Goal: Check status: Check status

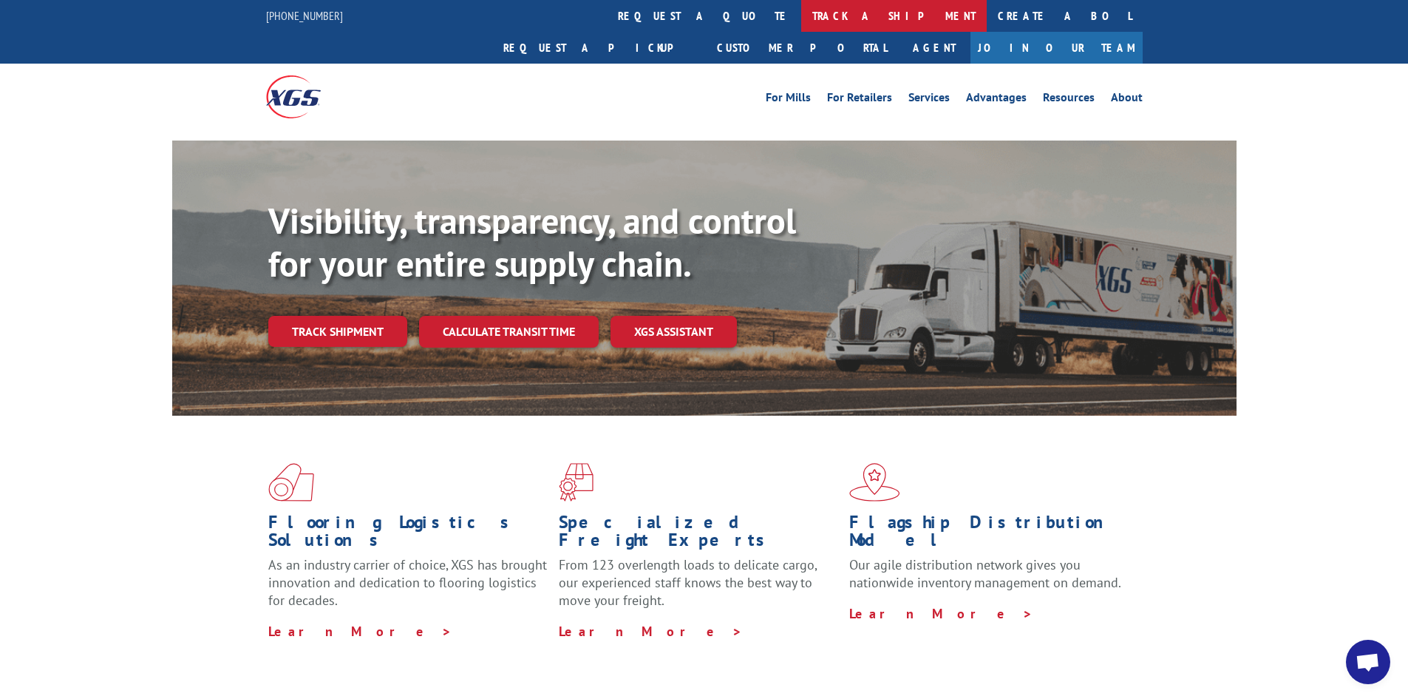
click at [801, 12] on link "track a shipment" at bounding box center [894, 16] width 186 height 32
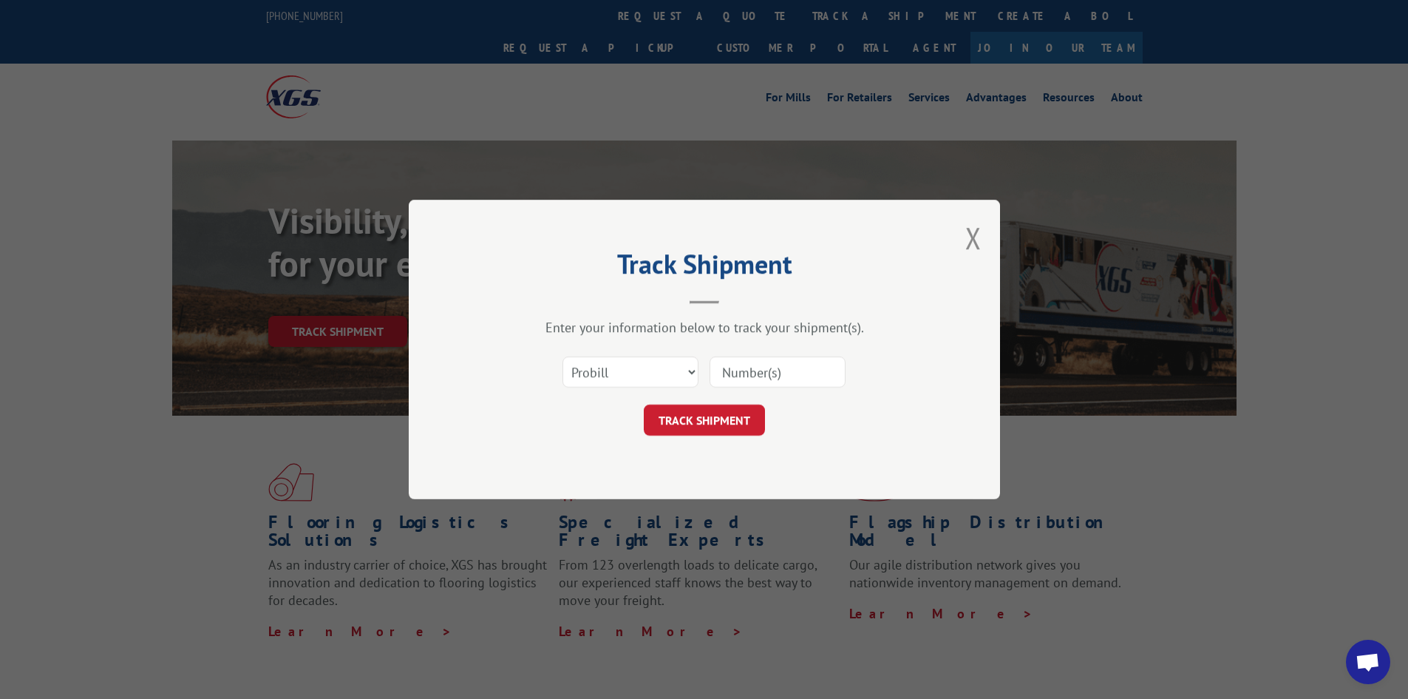
drag, startPoint x: 805, startPoint y: 378, endPoint x: 819, endPoint y: 375, distance: 14.4
click at [807, 375] on input at bounding box center [778, 371] width 136 height 31
type input "16331300"
click at [644, 404] on button "TRACK SHIPMENT" at bounding box center [704, 419] width 121 height 31
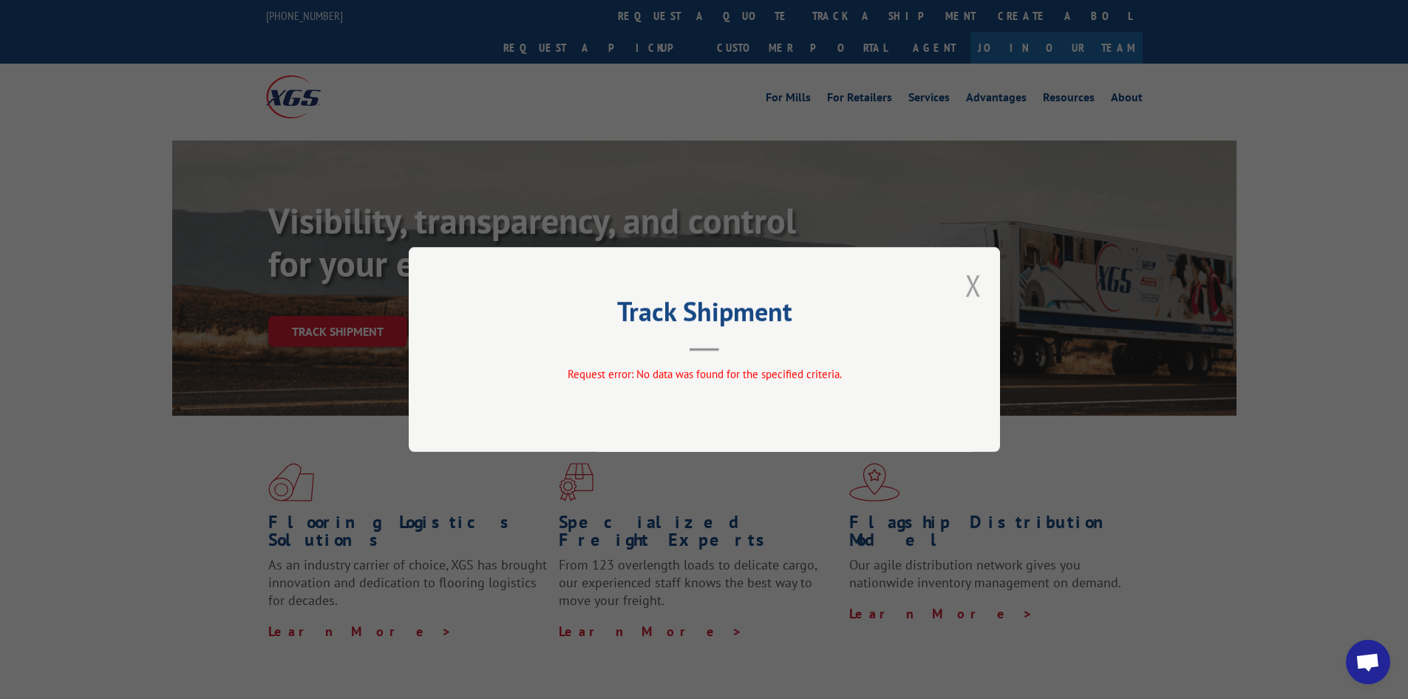
click at [974, 274] on button "Close modal" at bounding box center [974, 284] width 16 height 39
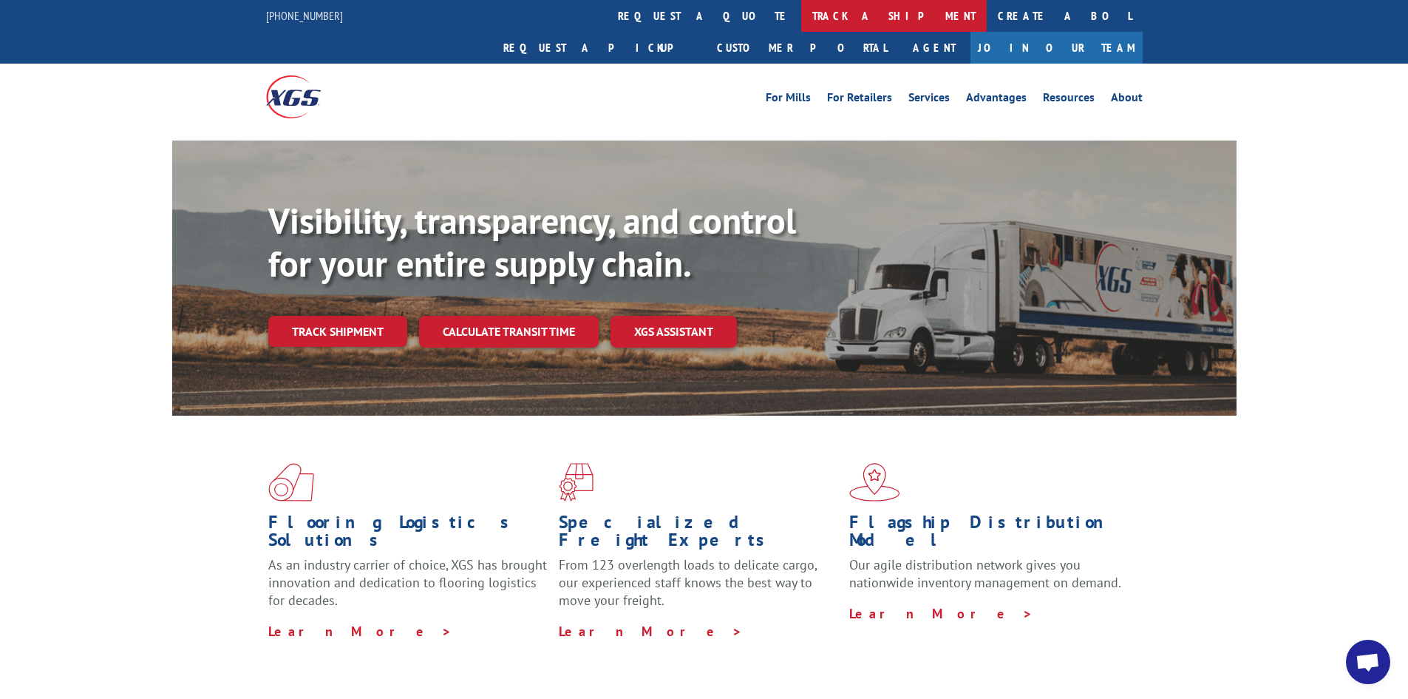
click at [801, 10] on link "track a shipment" at bounding box center [894, 16] width 186 height 32
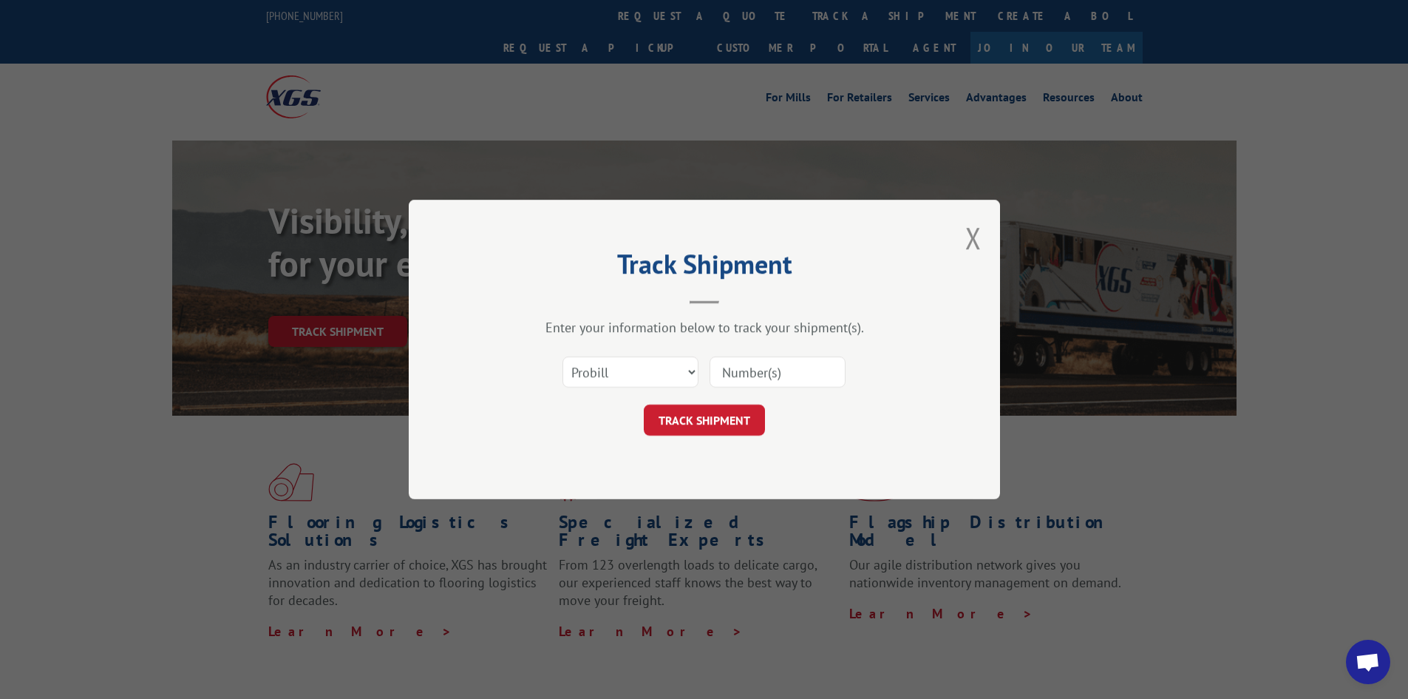
click at [813, 376] on input at bounding box center [778, 371] width 136 height 31
type input "16331300"
click button "TRACK SHIPMENT" at bounding box center [704, 419] width 121 height 31
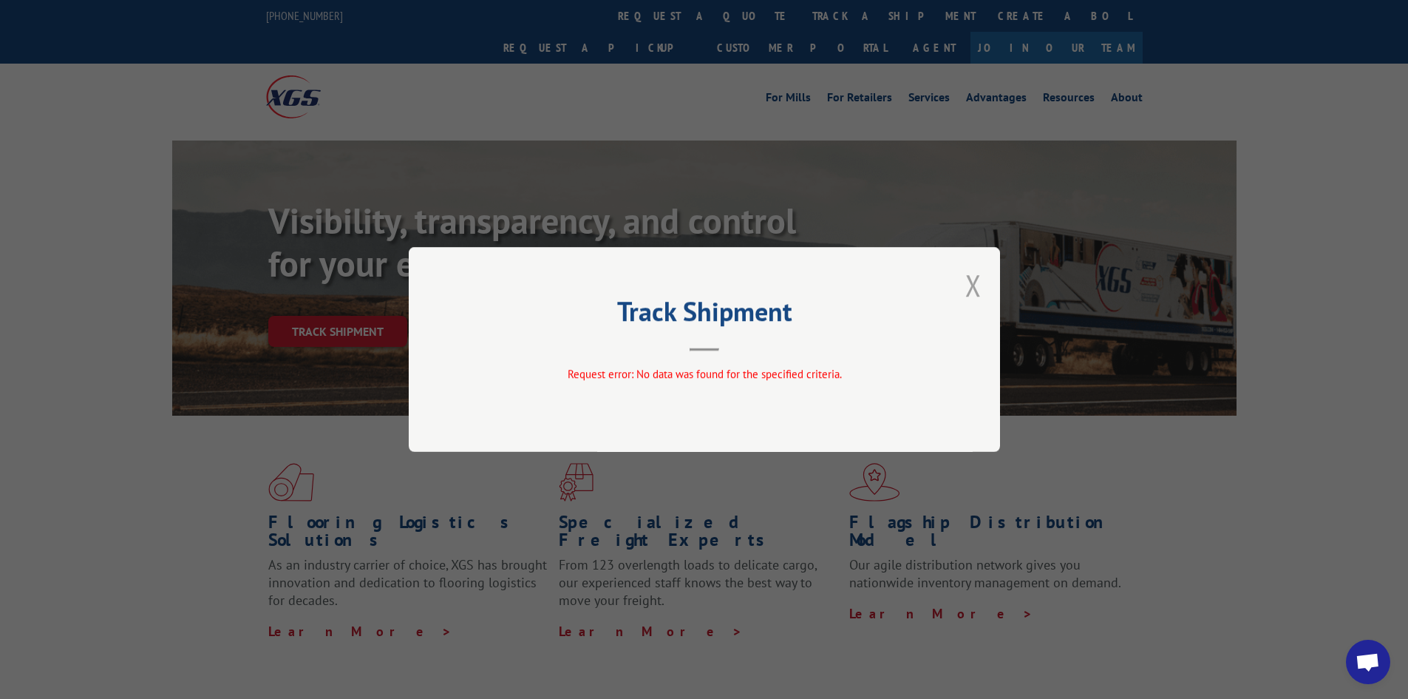
click at [974, 283] on button "Close modal" at bounding box center [974, 284] width 16 height 39
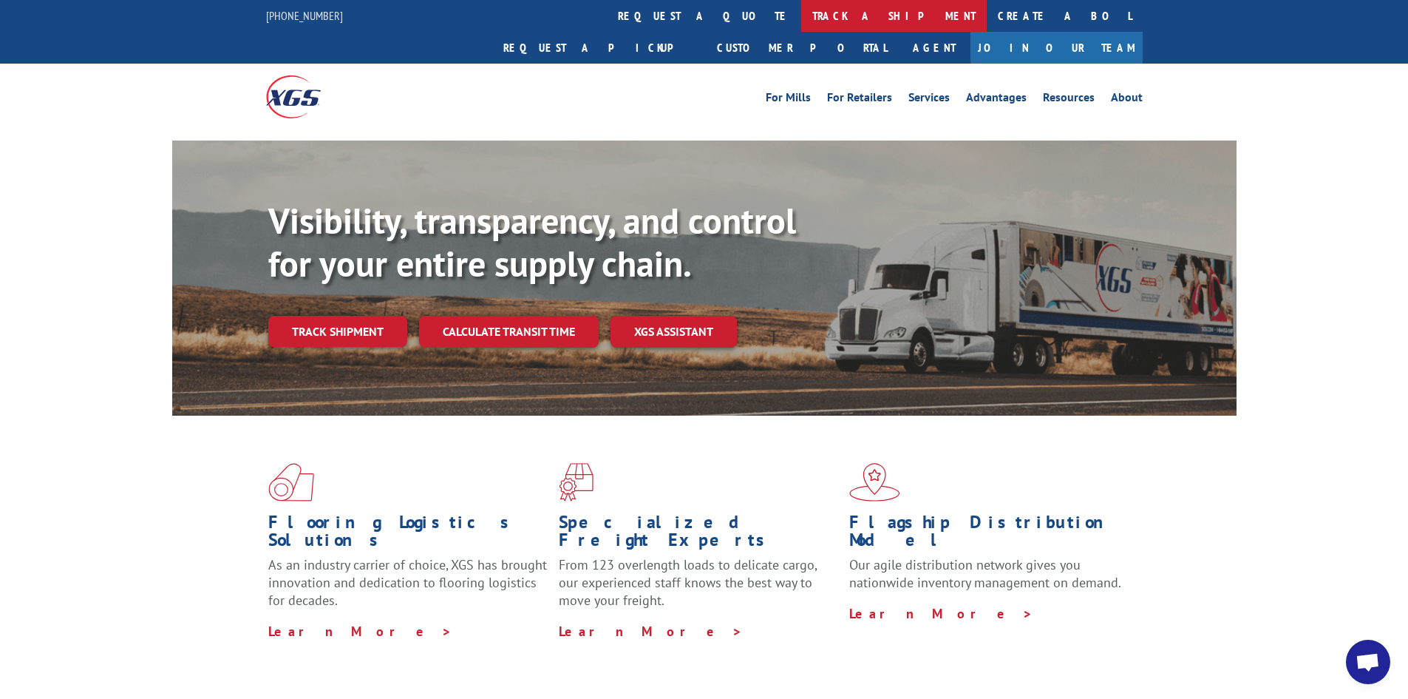
click at [801, 18] on link "track a shipment" at bounding box center [894, 16] width 186 height 32
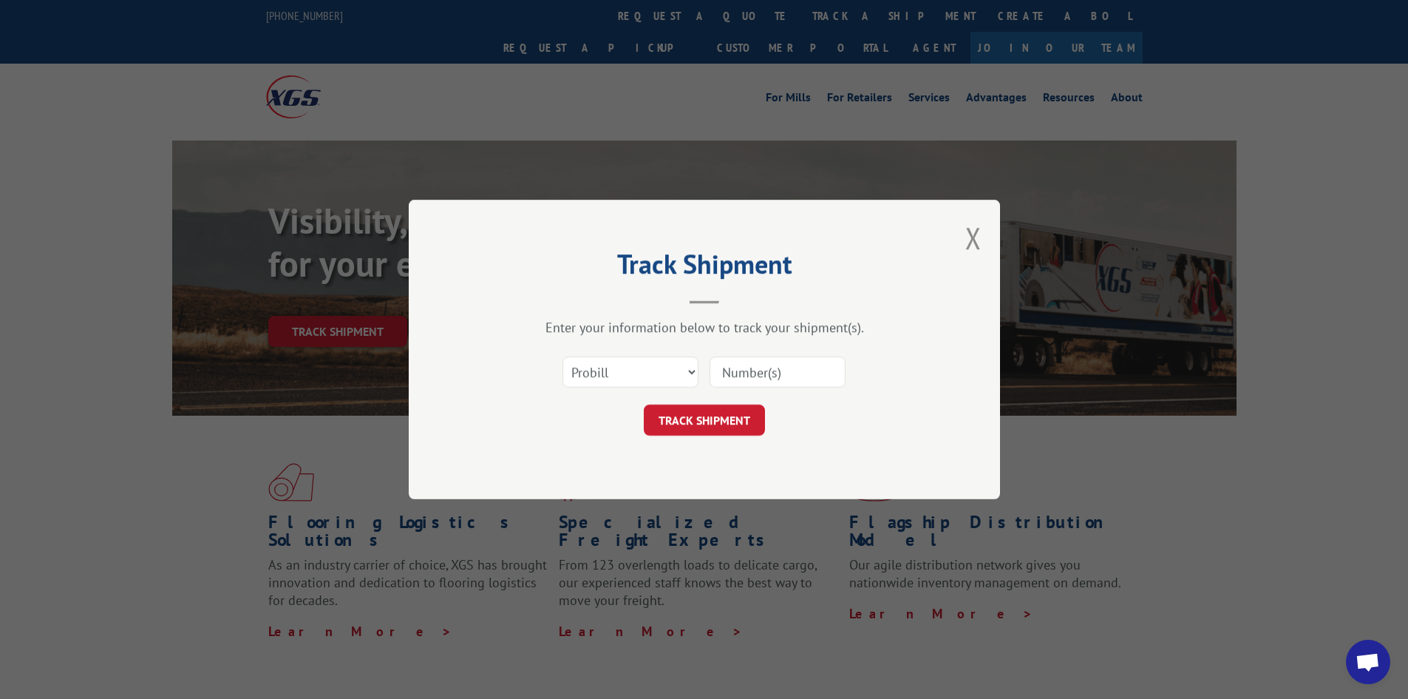
click at [776, 371] on input at bounding box center [778, 371] width 136 height 31
paste input "17472202"
type input "17472202"
click at [716, 410] on button "TRACK SHIPMENT" at bounding box center [704, 419] width 121 height 31
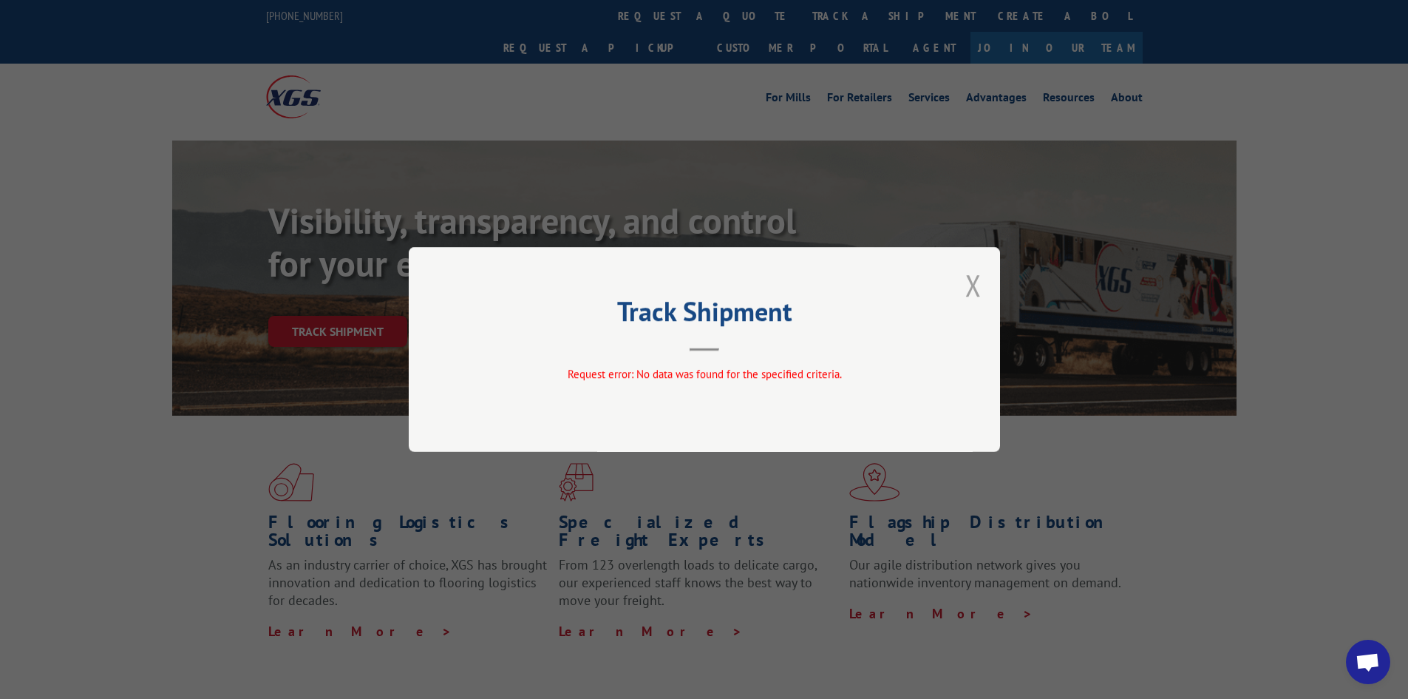
click at [974, 284] on button "Close modal" at bounding box center [974, 284] width 16 height 39
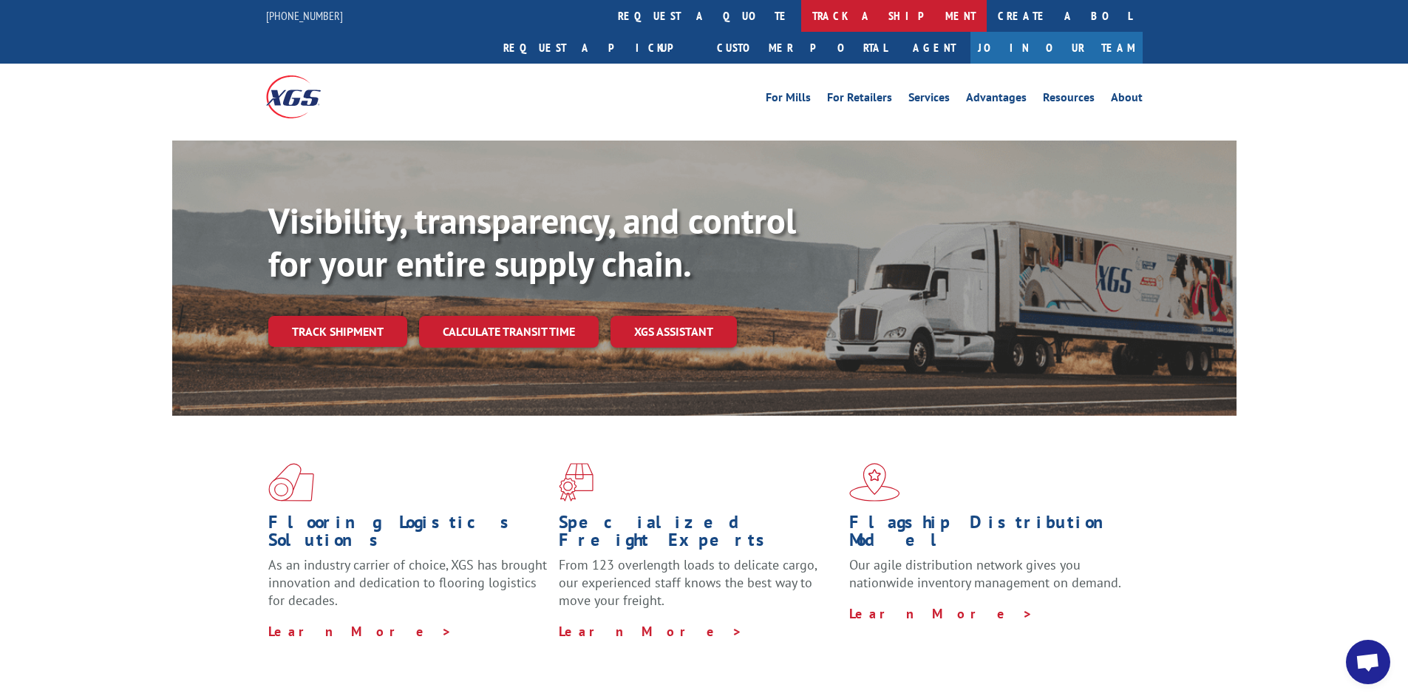
click at [801, 13] on link "track a shipment" at bounding box center [894, 16] width 186 height 32
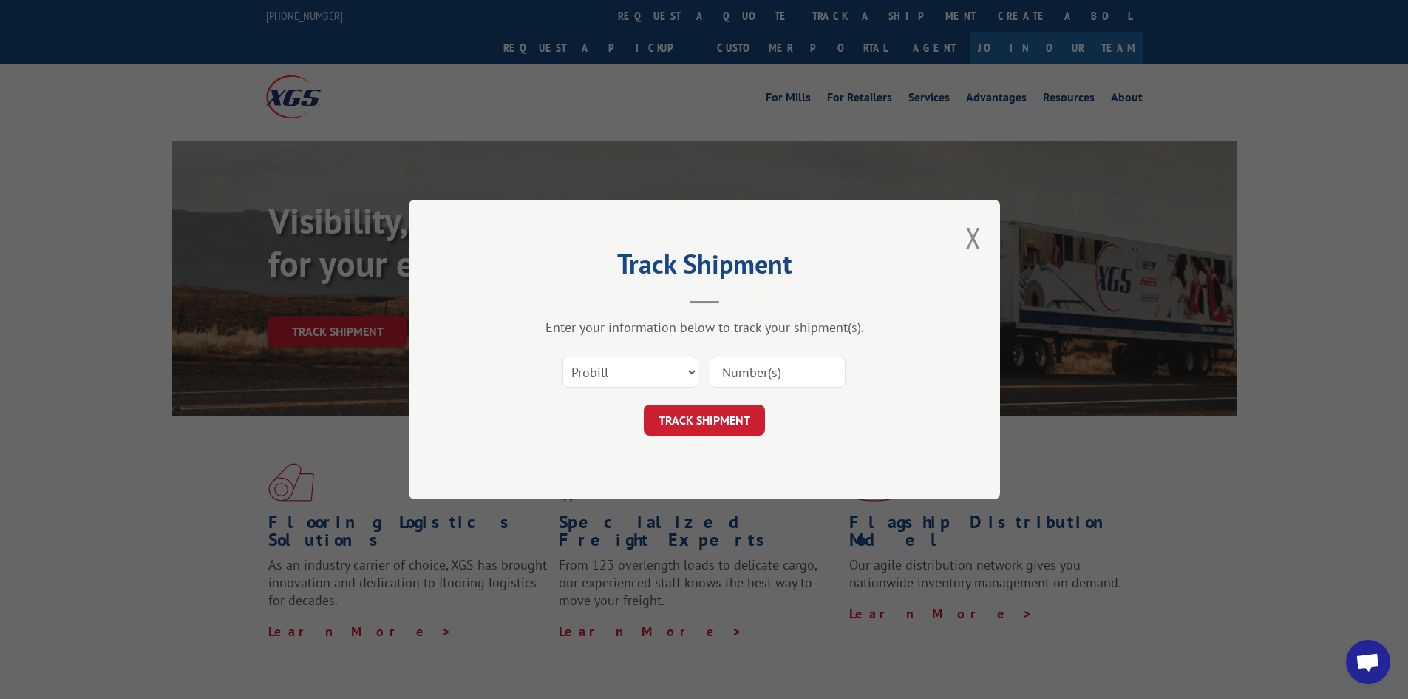
click at [772, 375] on input at bounding box center [778, 371] width 136 height 31
paste input "17472201"
type input "17472201"
click at [704, 413] on button "TRACK SHIPMENT" at bounding box center [704, 419] width 121 height 31
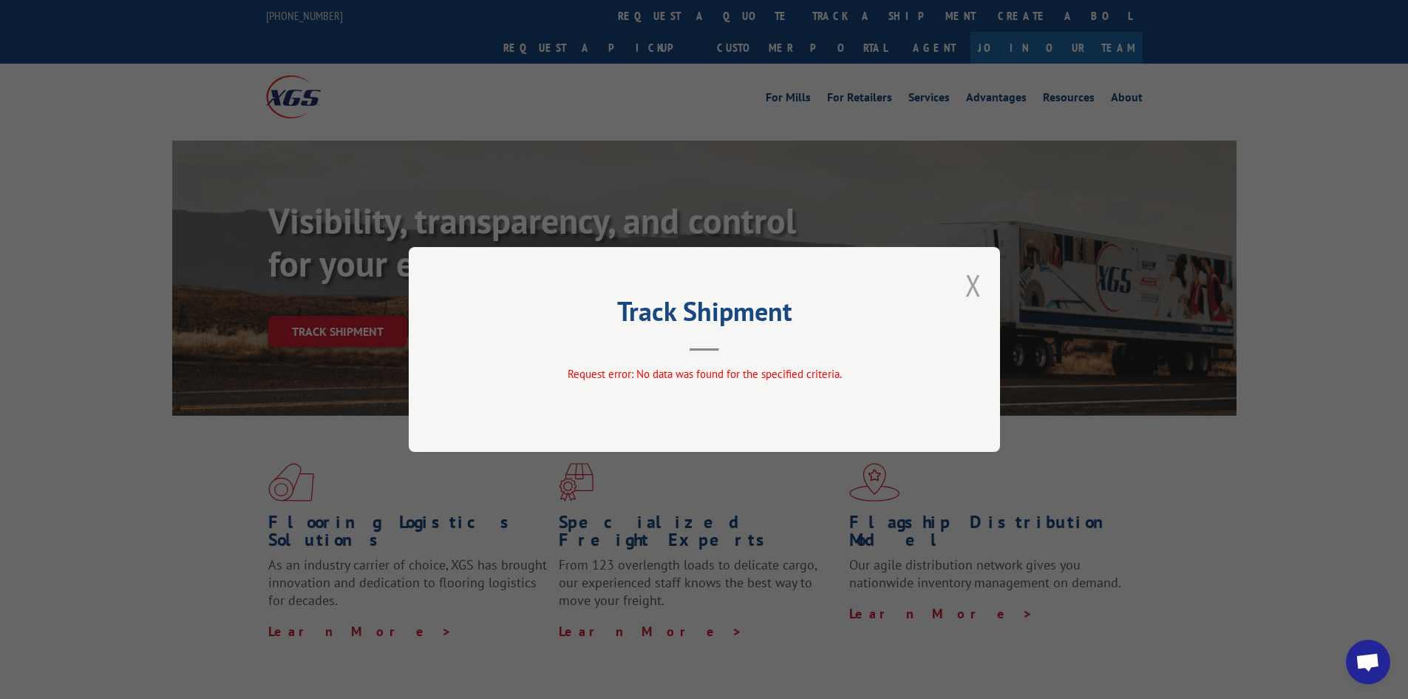
click at [975, 277] on button "Close modal" at bounding box center [974, 284] width 16 height 39
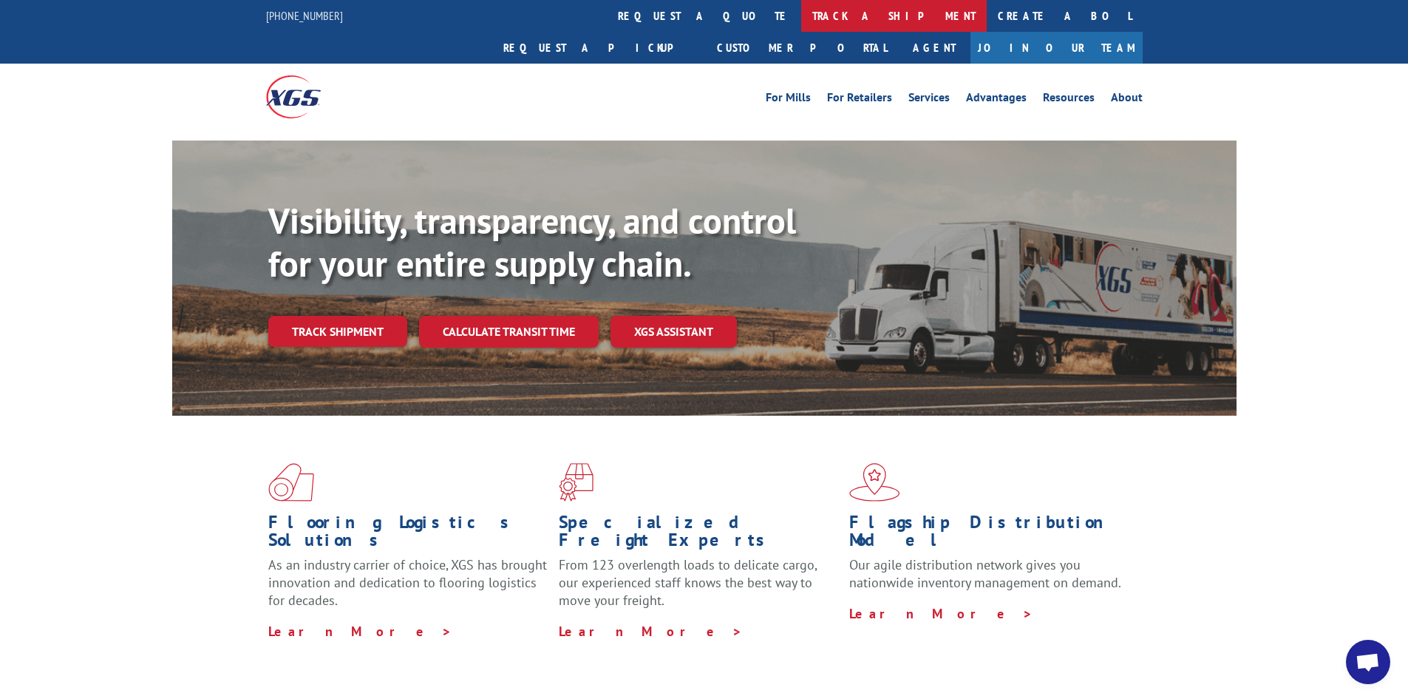
click at [801, 13] on link "track a shipment" at bounding box center [894, 16] width 186 height 32
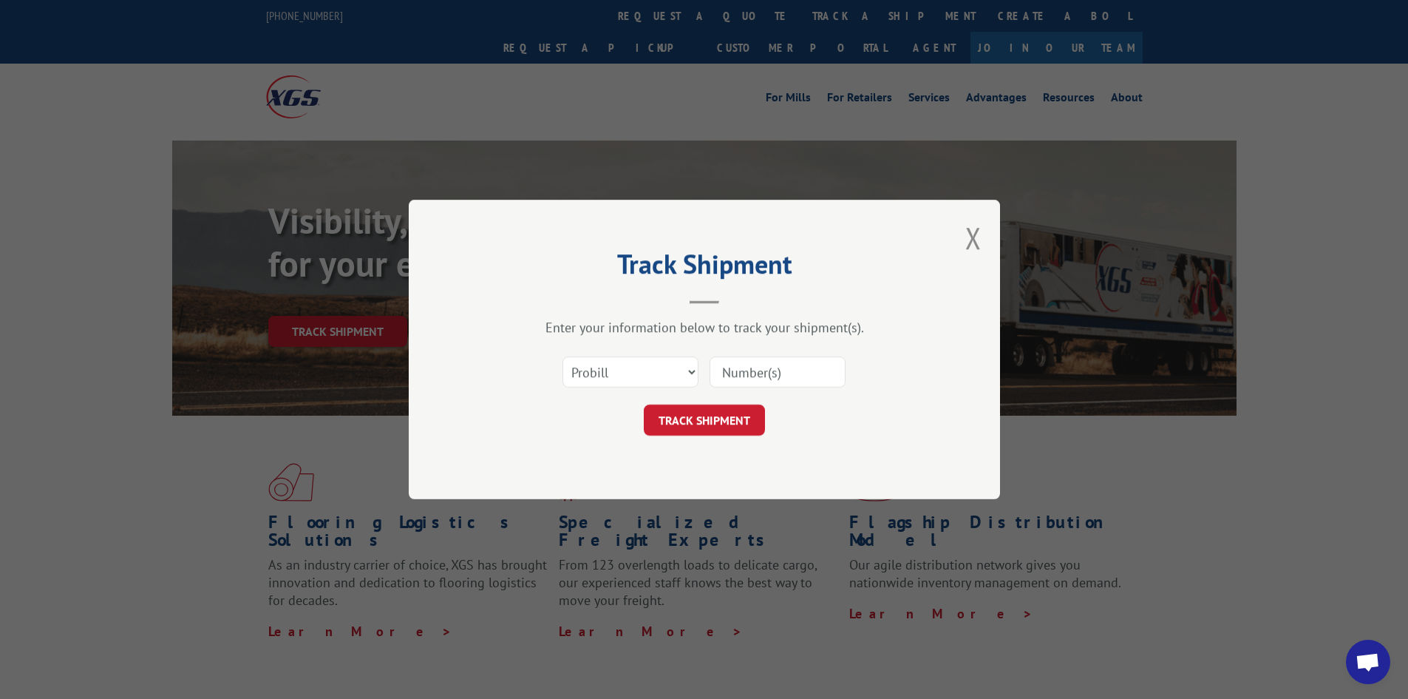
click at [742, 375] on input at bounding box center [778, 371] width 136 height 31
paste input "16331300"
type input "16331300"
click at [720, 414] on button "TRACK SHIPMENT" at bounding box center [704, 419] width 121 height 31
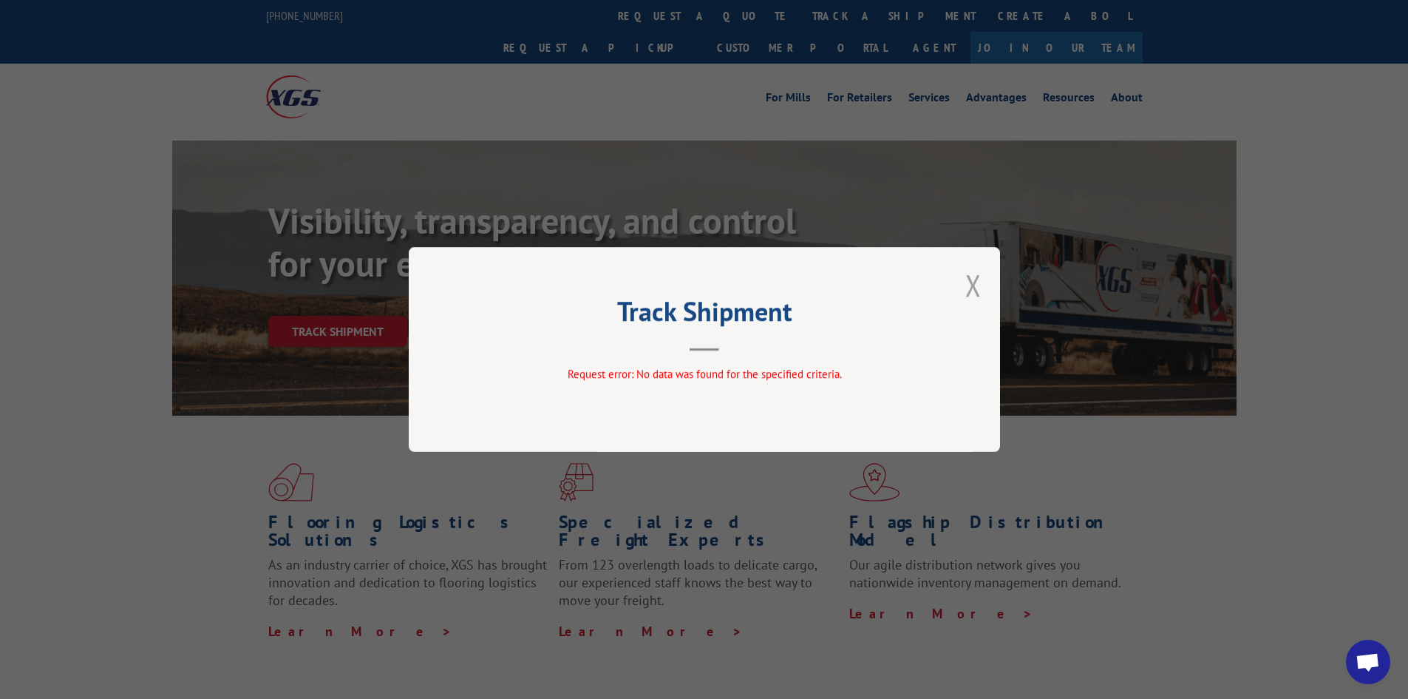
click at [968, 277] on button "Close modal" at bounding box center [974, 284] width 16 height 39
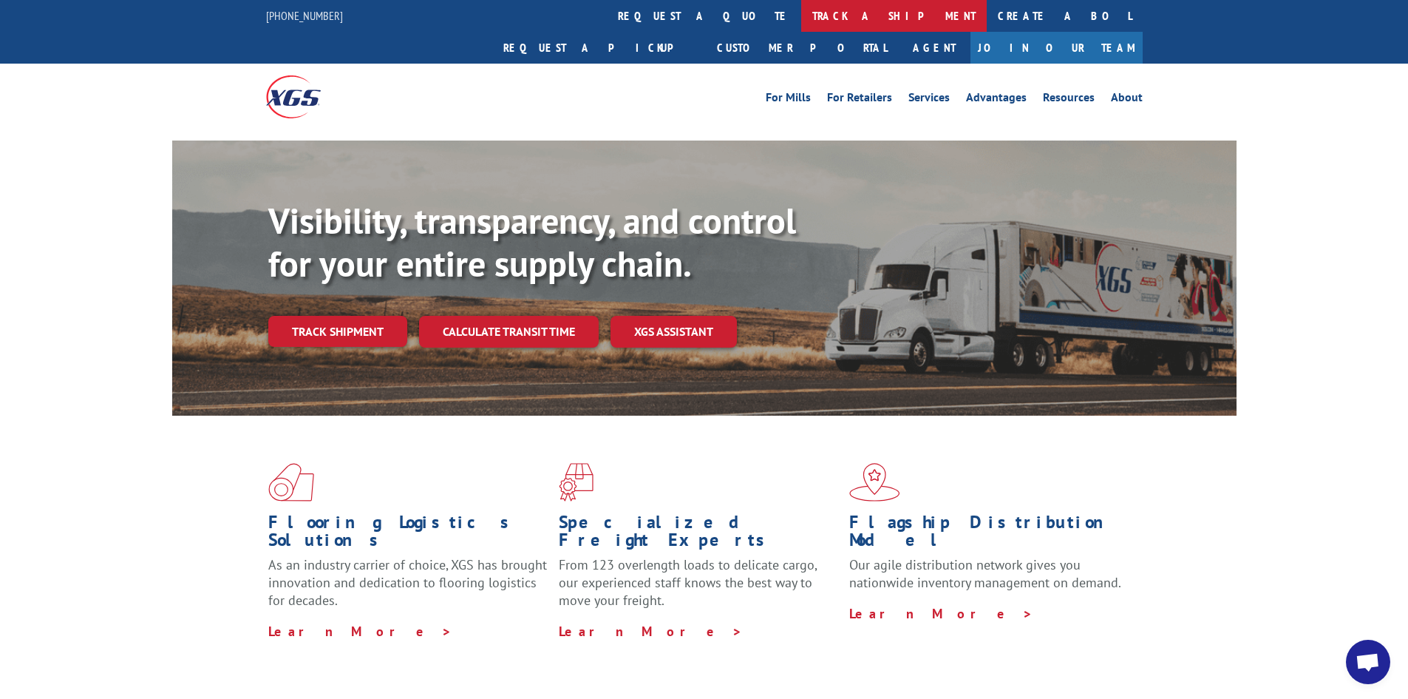
click at [801, 16] on link "track a shipment" at bounding box center [894, 16] width 186 height 32
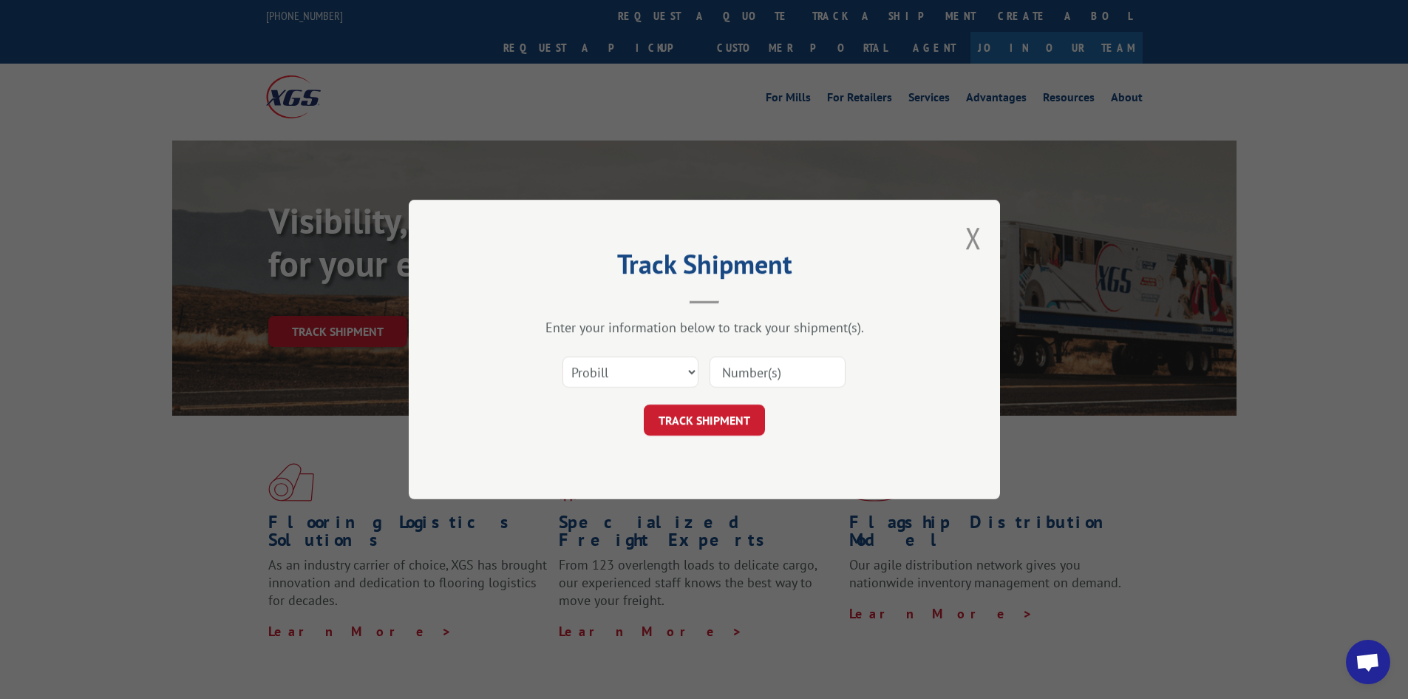
click at [814, 370] on input at bounding box center [778, 371] width 136 height 31
type input "17521323"
click at [644, 404] on button "TRACK SHIPMENT" at bounding box center [704, 419] width 121 height 31
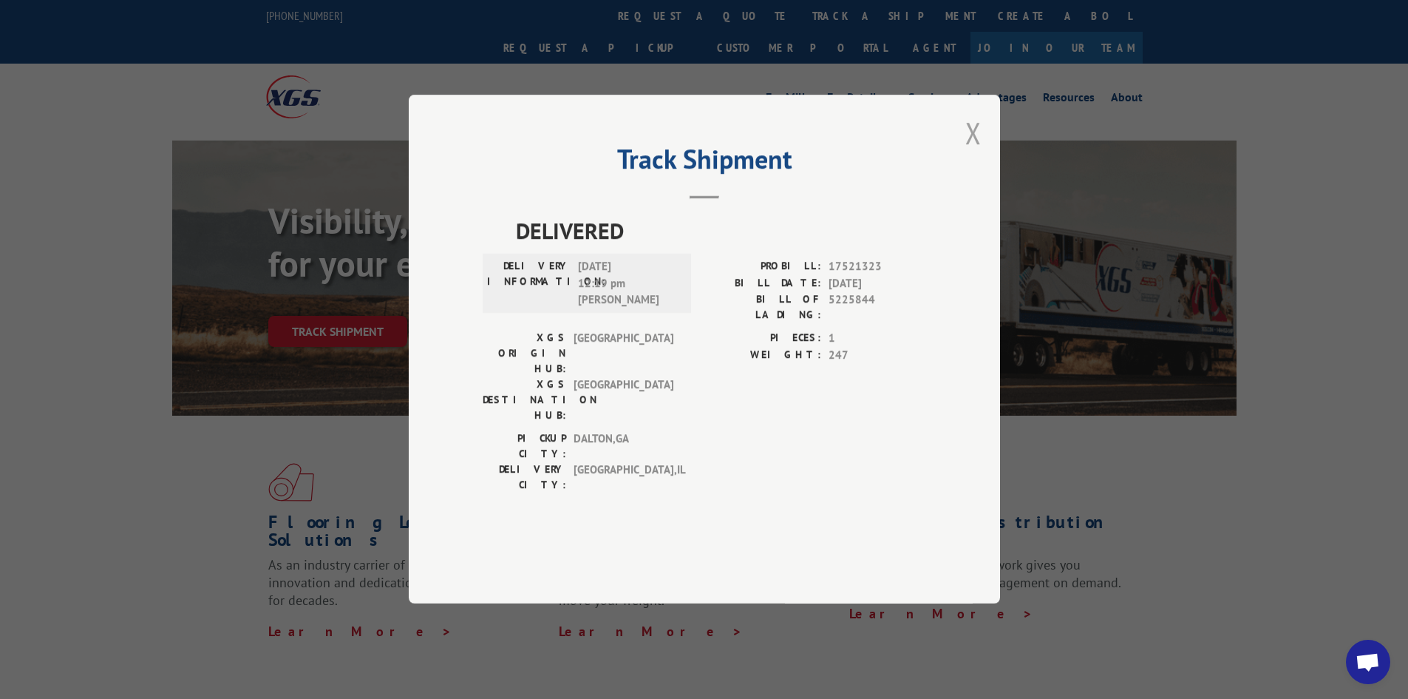
click at [975, 152] on button "Close modal" at bounding box center [974, 132] width 16 height 39
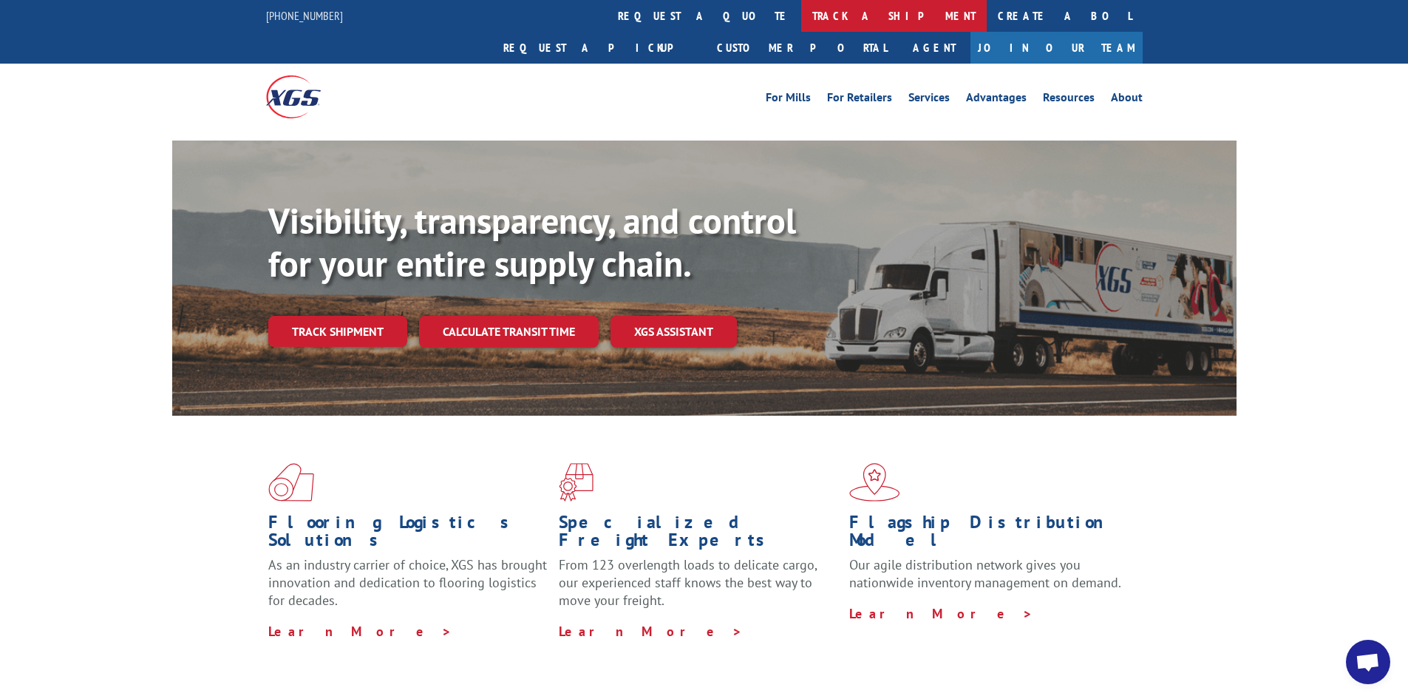
click at [801, 19] on link "track a shipment" at bounding box center [894, 16] width 186 height 32
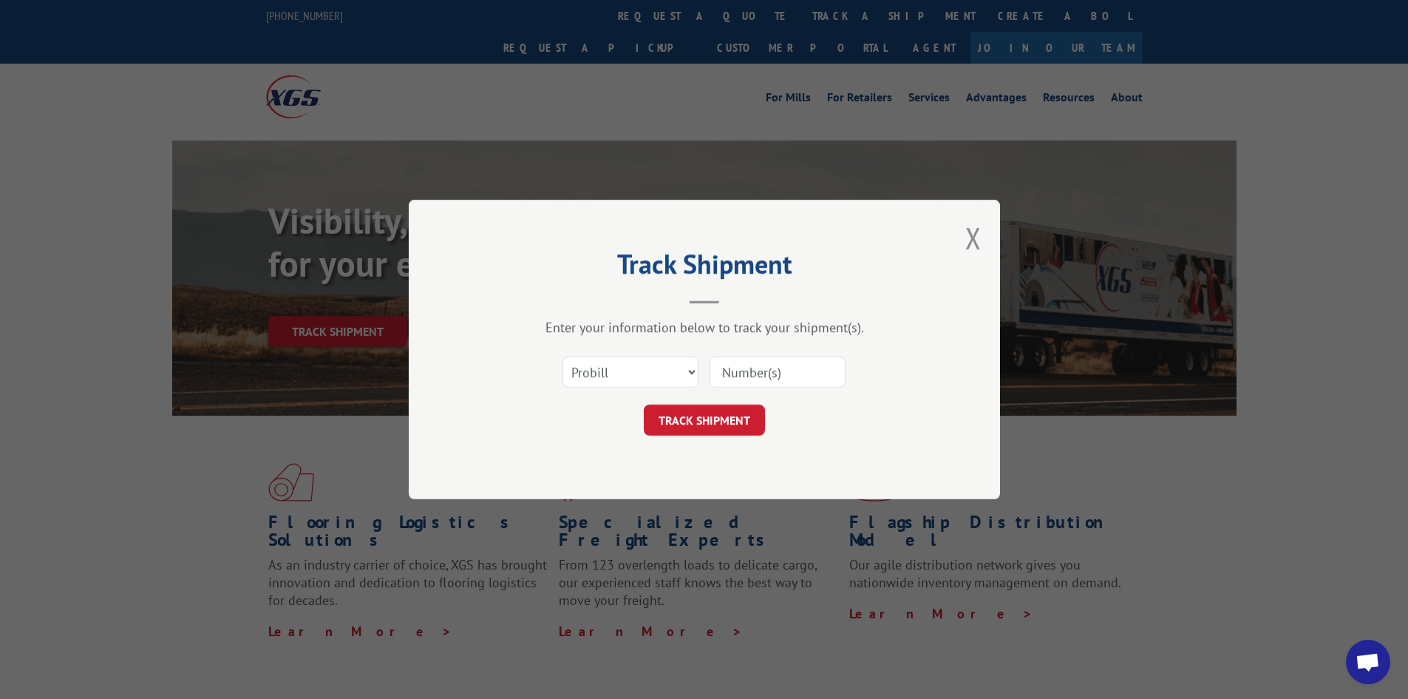
click at [806, 365] on input at bounding box center [778, 371] width 136 height 31
type input "17517288"
click at [644, 404] on button "TRACK SHIPMENT" at bounding box center [704, 419] width 121 height 31
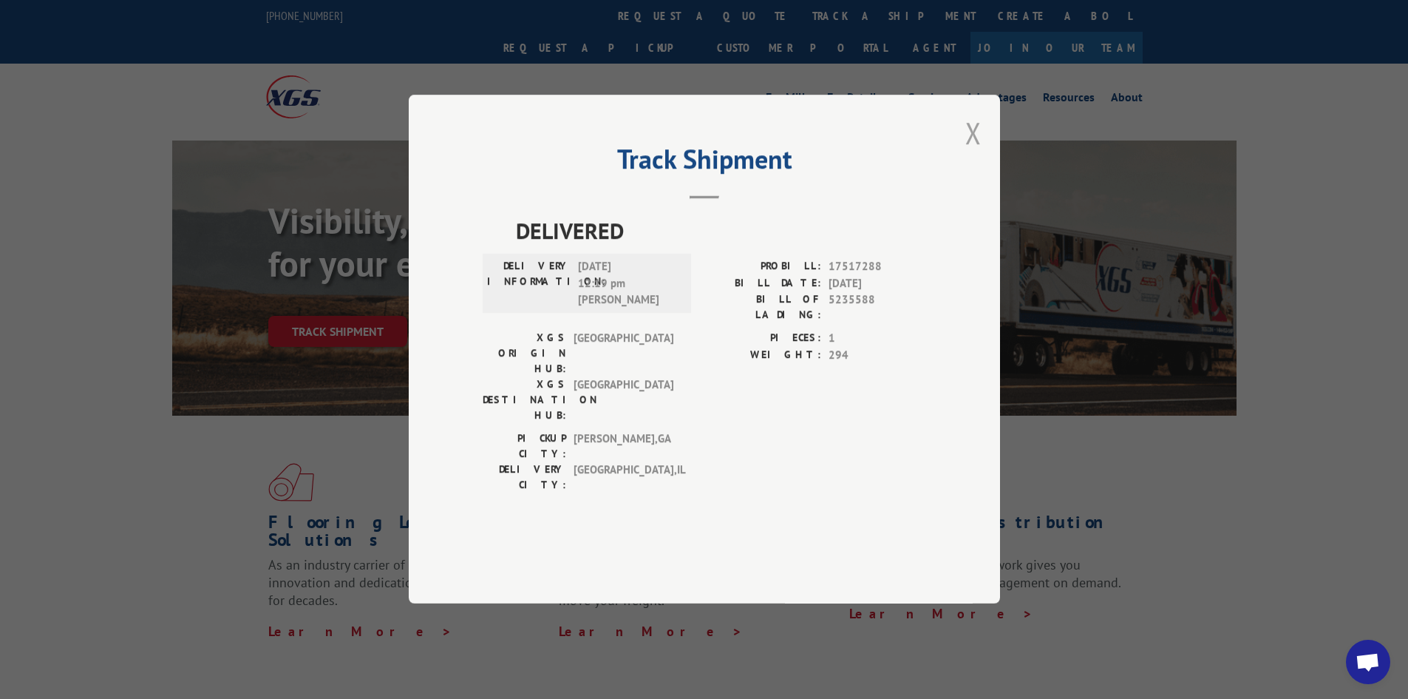
click at [977, 152] on button "Close modal" at bounding box center [974, 132] width 16 height 39
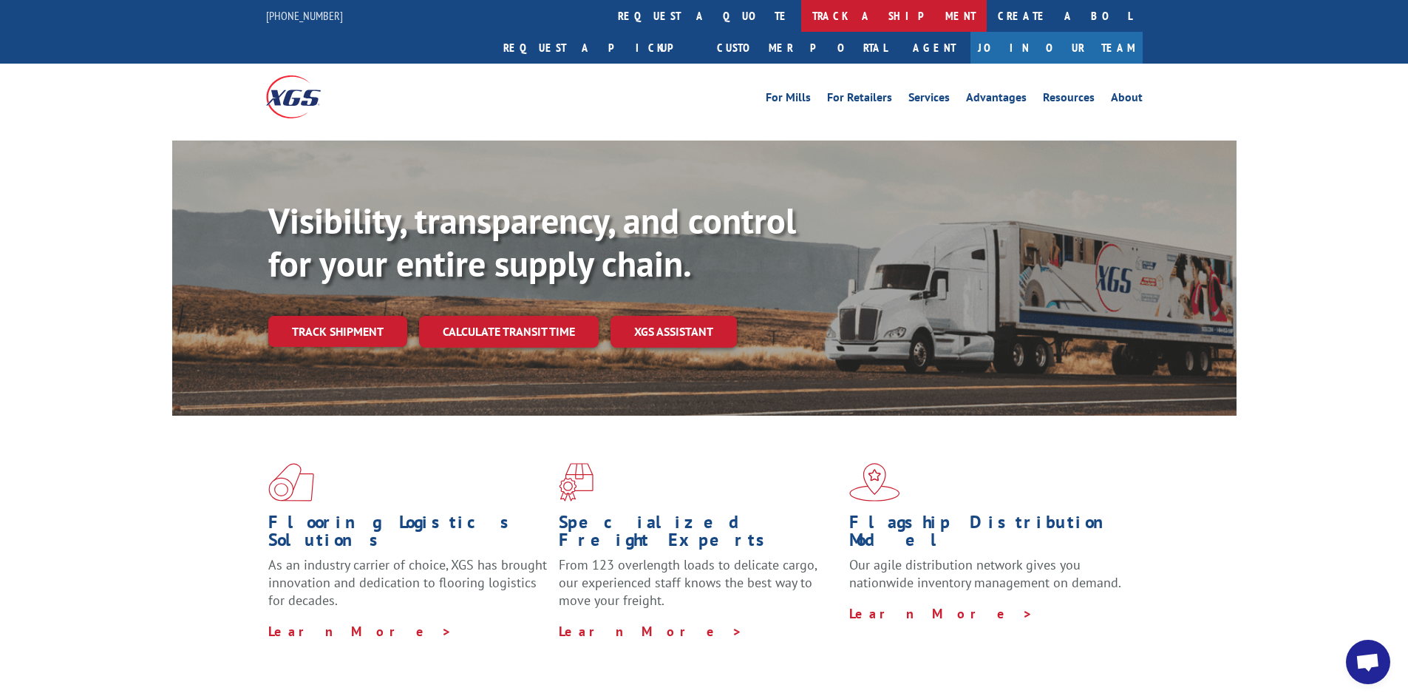
click at [801, 22] on link "track a shipment" at bounding box center [894, 16] width 186 height 32
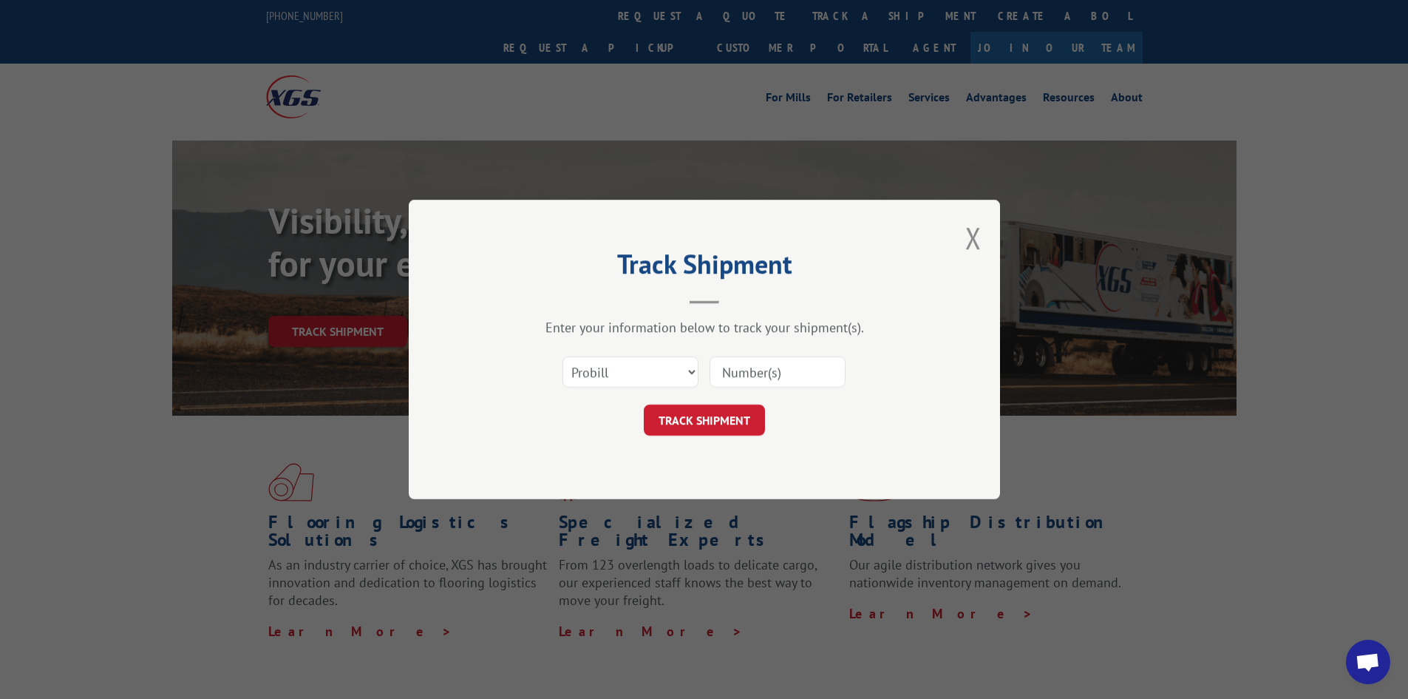
click at [832, 370] on input at bounding box center [778, 371] width 136 height 31
type input "16331300"
click at [644, 404] on button "TRACK SHIPMENT" at bounding box center [704, 419] width 121 height 31
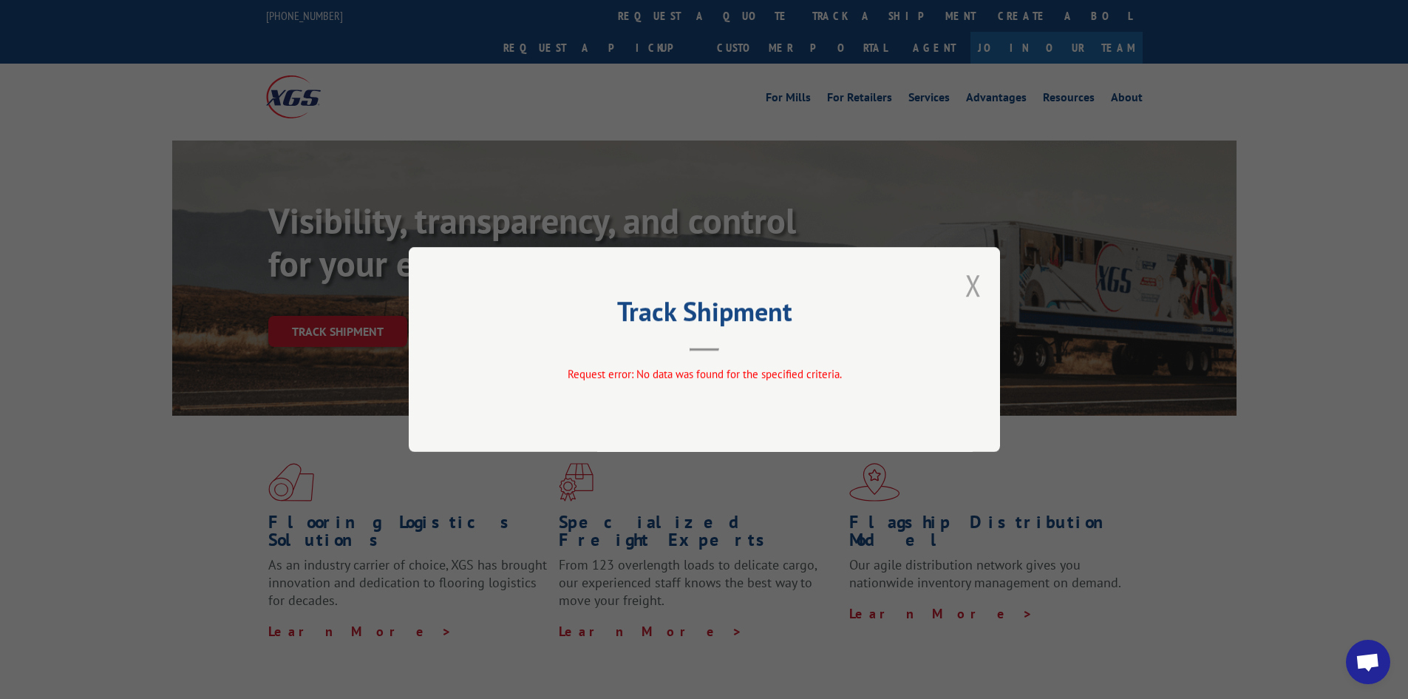
click at [977, 282] on button "Close modal" at bounding box center [974, 284] width 16 height 39
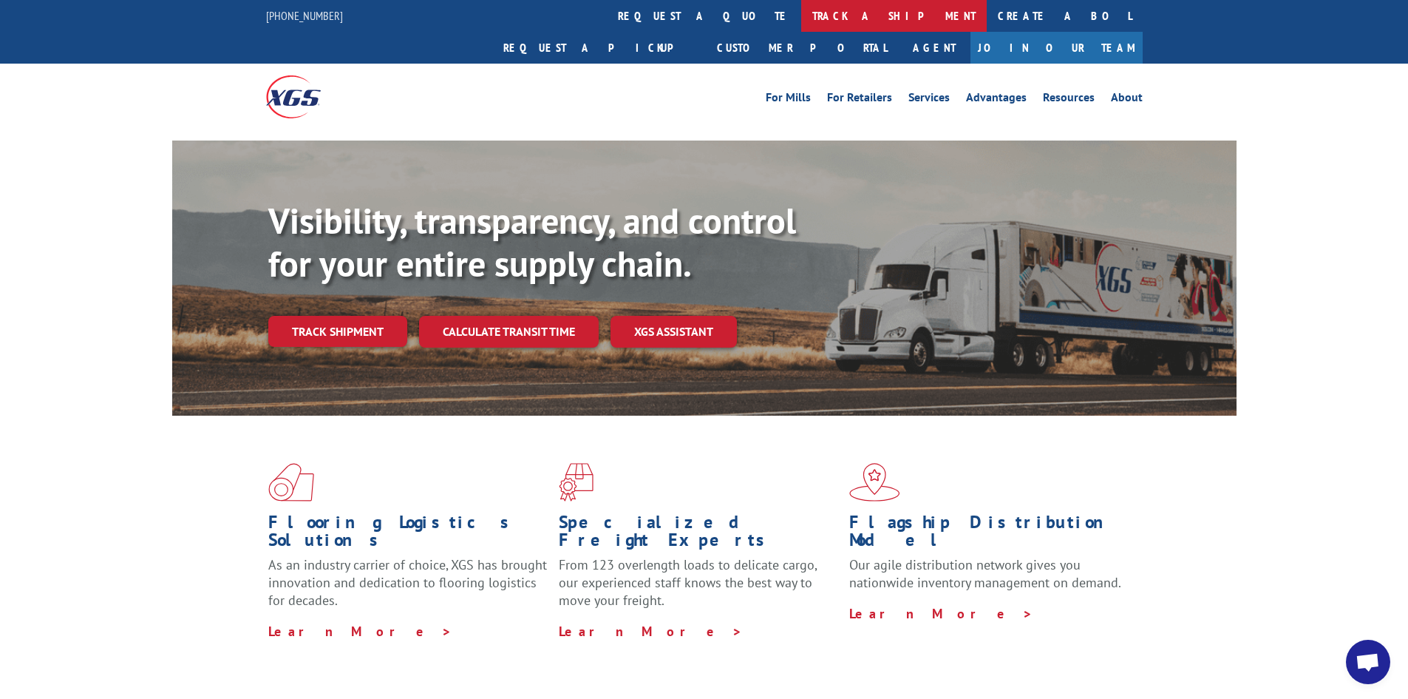
click at [801, 11] on link "track a shipment" at bounding box center [894, 16] width 186 height 32
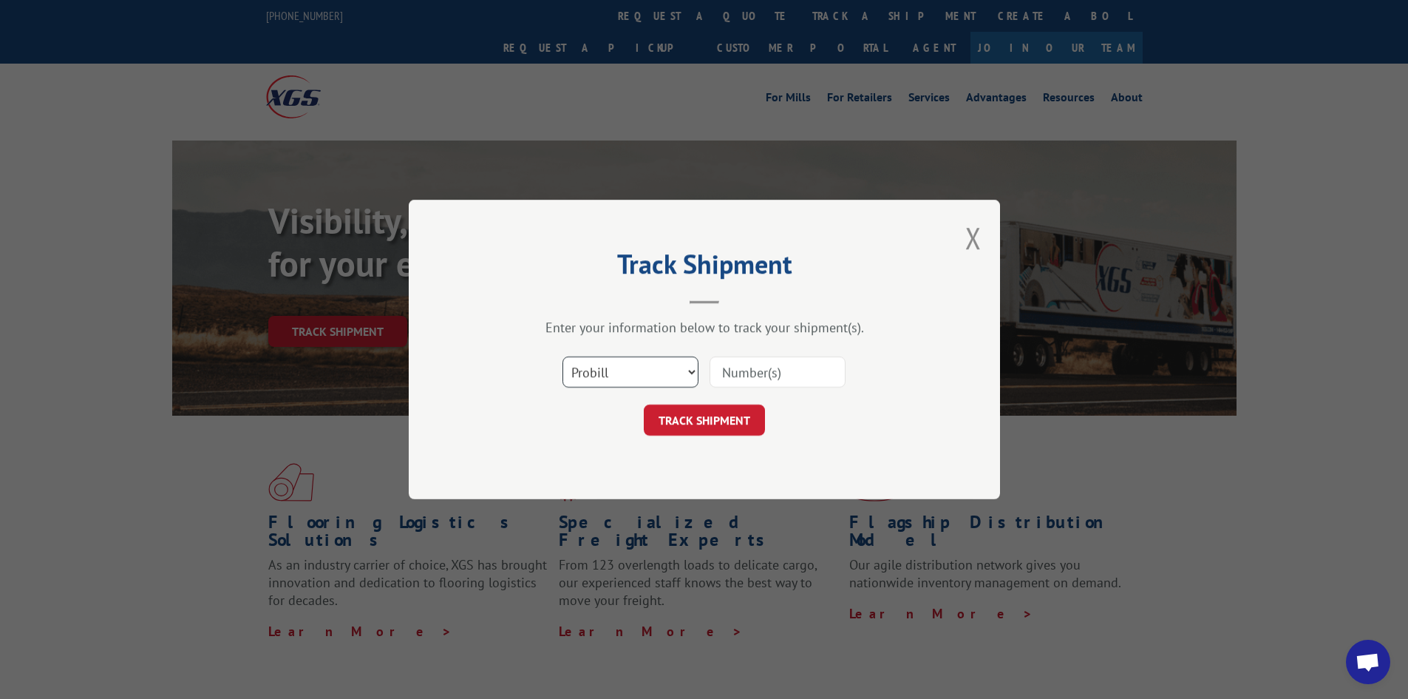
drag, startPoint x: 655, startPoint y: 369, endPoint x: 640, endPoint y: 387, distance: 23.6
click at [655, 369] on select "Select category... Probill BOL PO" at bounding box center [631, 371] width 136 height 31
select select "bol"
click at [563, 356] on select "Select category... Probill BOL PO" at bounding box center [631, 371] width 136 height 31
click at [758, 367] on input at bounding box center [778, 371] width 136 height 31
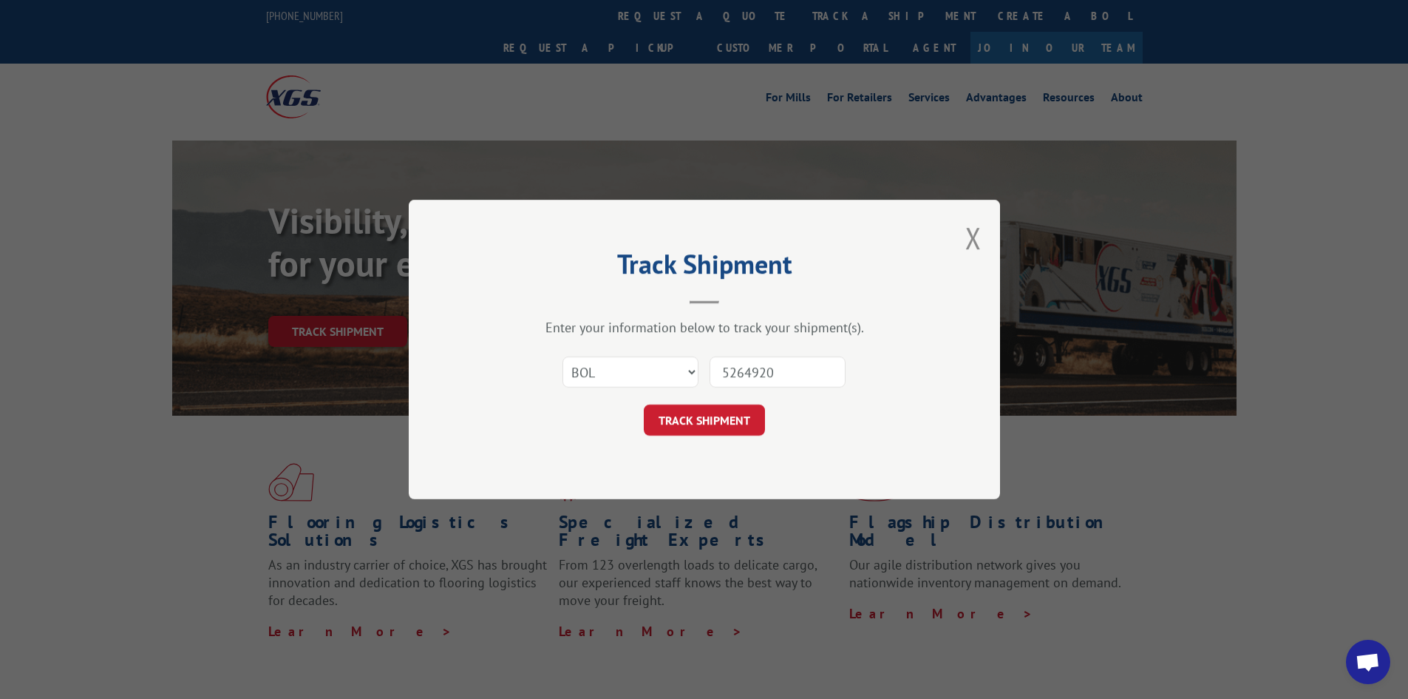
type input "5264920"
click at [644, 404] on button "TRACK SHIPMENT" at bounding box center [704, 419] width 121 height 31
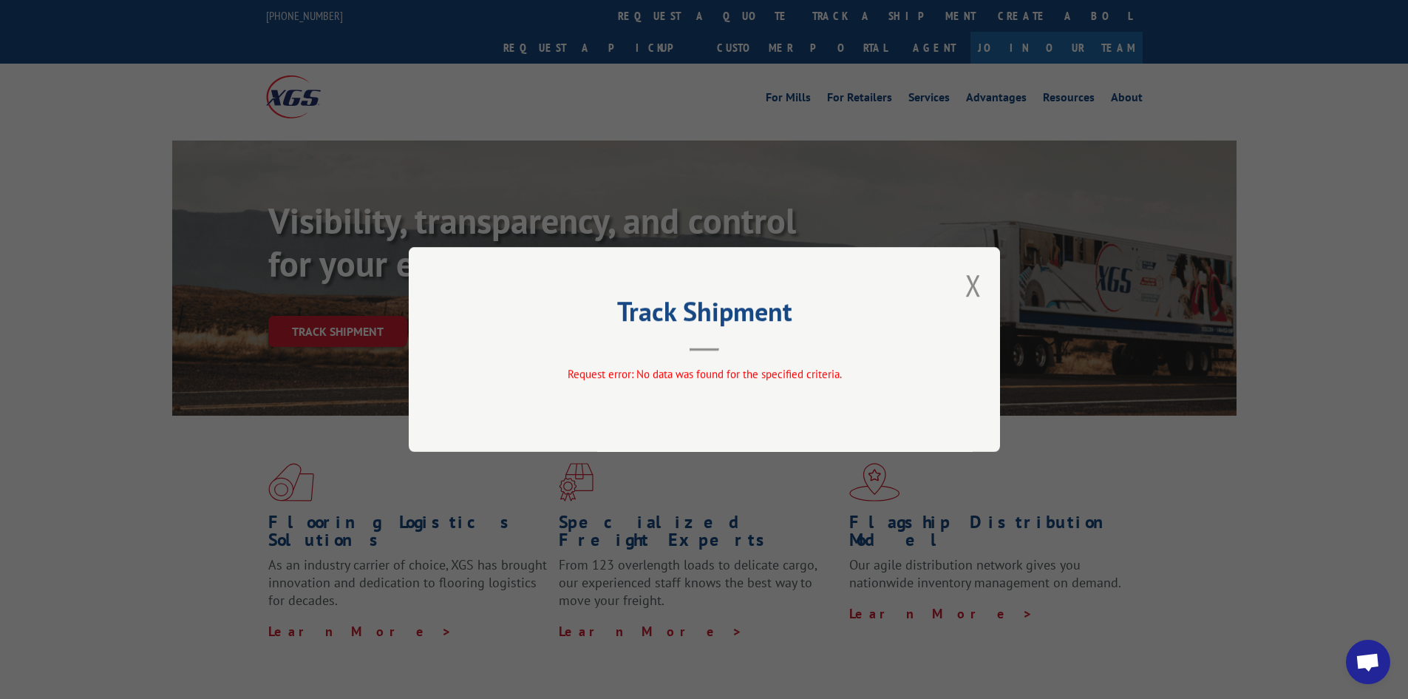
click at [965, 282] on div "Track Shipment Request error: No data was found for the specified criteria." at bounding box center [704, 349] width 591 height 205
click at [972, 287] on button "Close modal" at bounding box center [974, 284] width 16 height 39
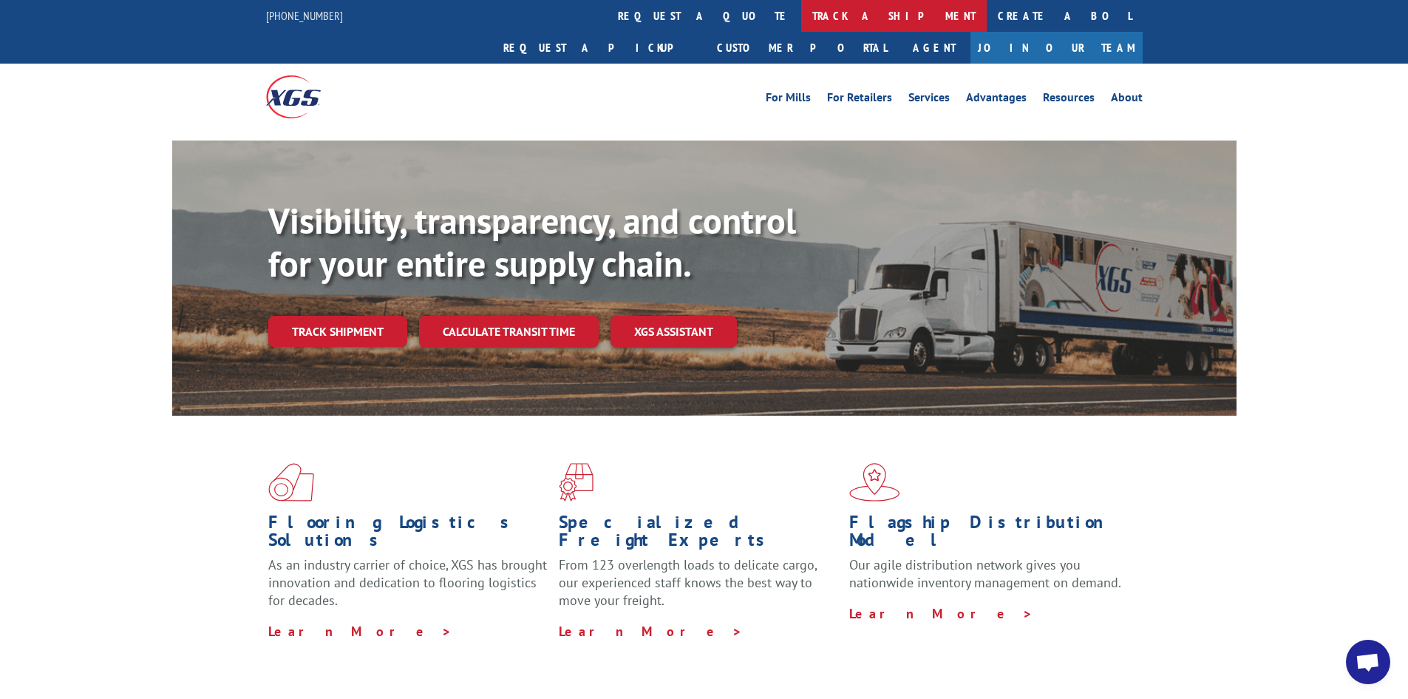
click at [801, 12] on link "track a shipment" at bounding box center [894, 16] width 186 height 32
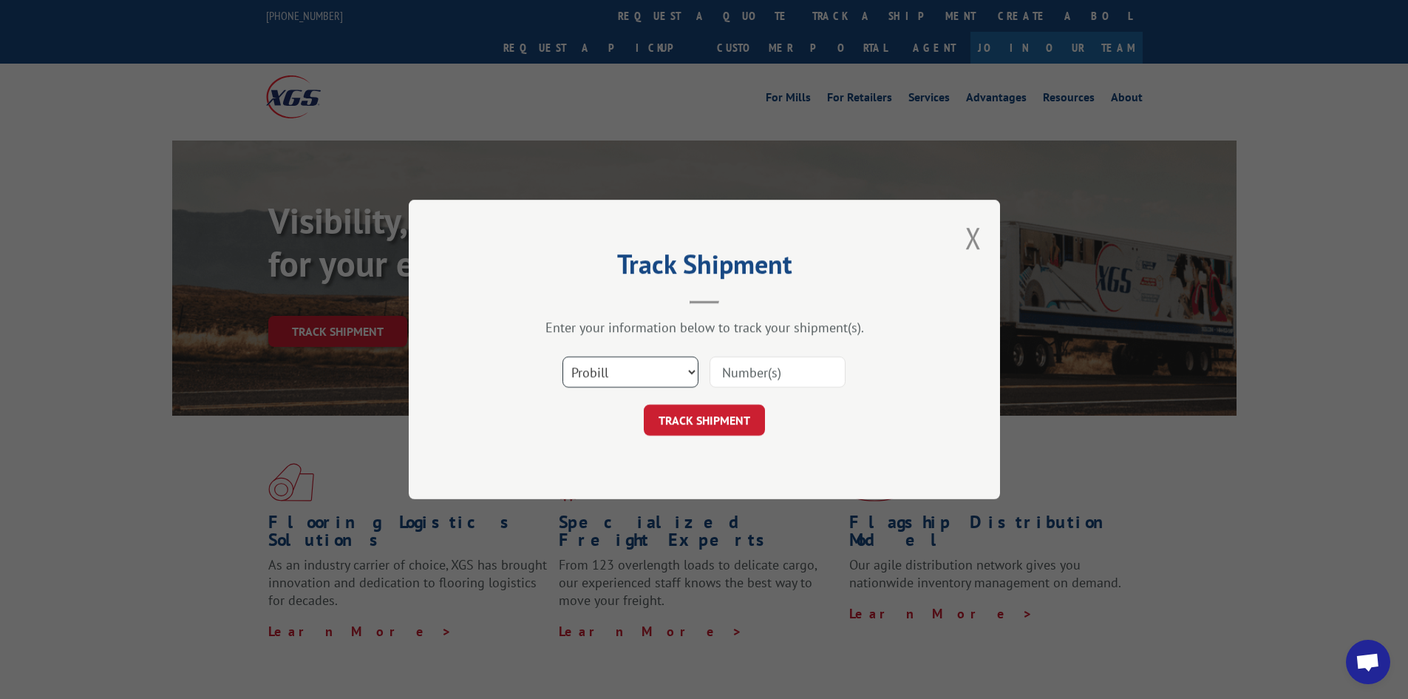
click at [652, 373] on select "Select category... Probill BOL PO" at bounding box center [631, 371] width 136 height 31
select select "po"
click at [563, 356] on select "Select category... Probill BOL PO" at bounding box center [631, 371] width 136 height 31
click at [764, 365] on input at bounding box center [778, 371] width 136 height 31
type input "40517883"
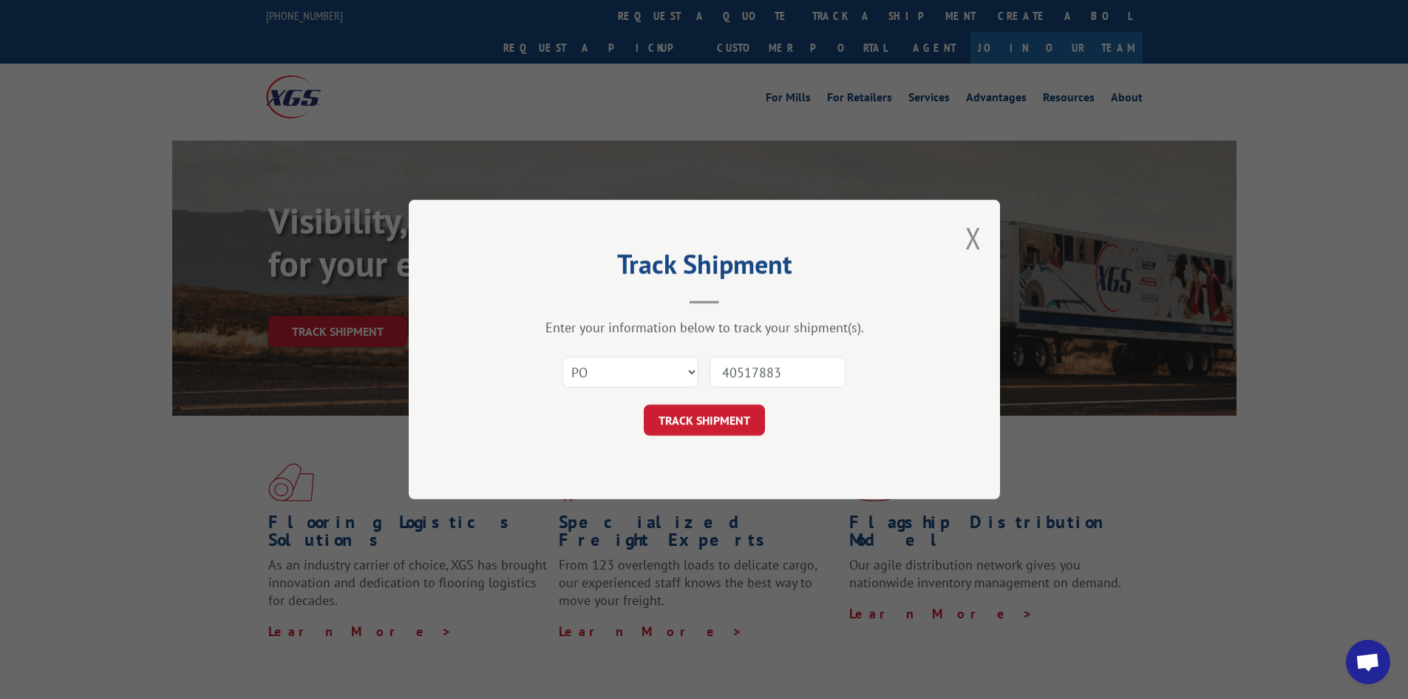
click at [644, 404] on button "TRACK SHIPMENT" at bounding box center [704, 419] width 121 height 31
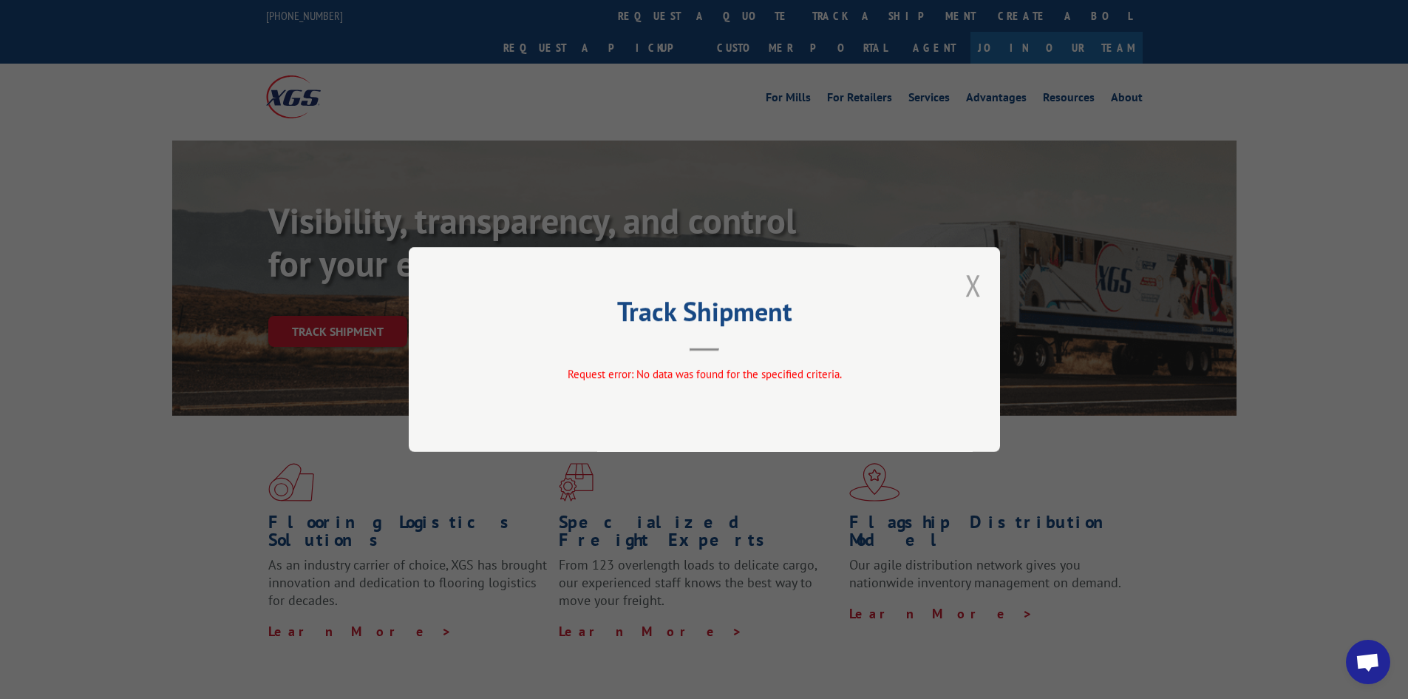
click at [979, 273] on button "Close modal" at bounding box center [974, 284] width 16 height 39
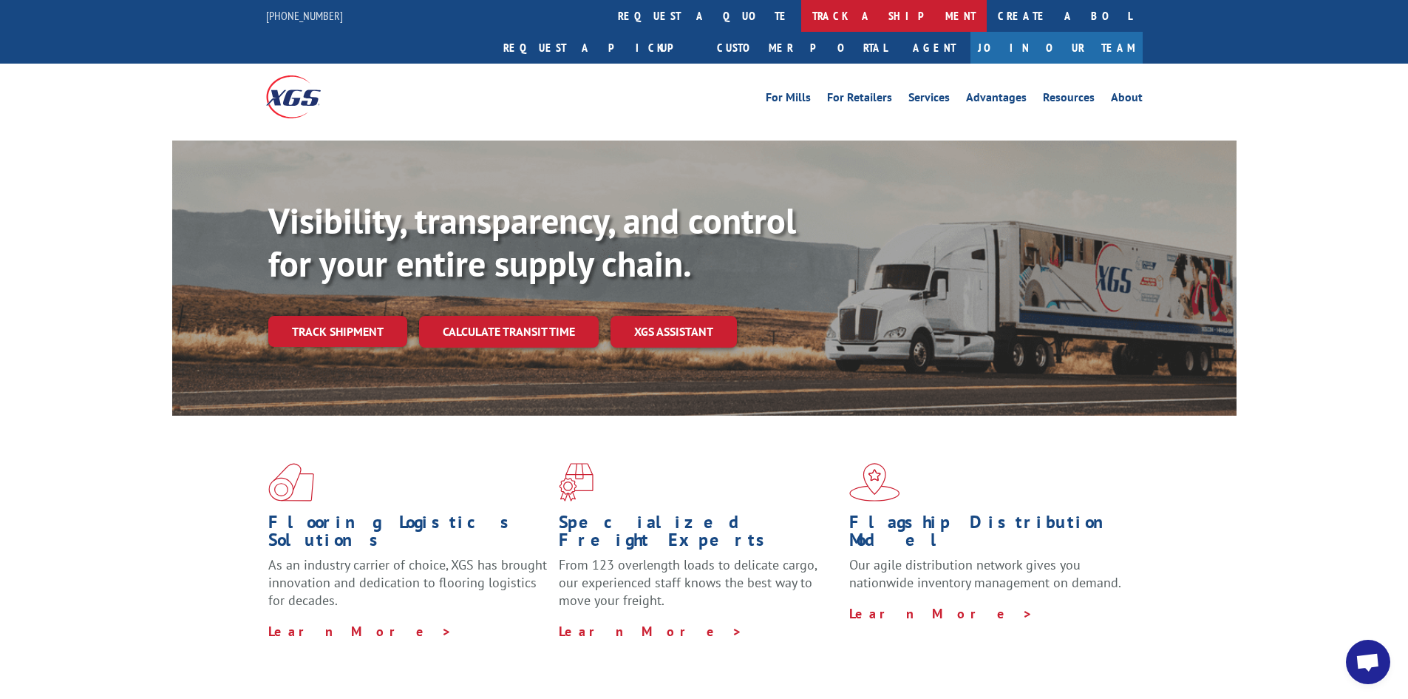
click at [801, 13] on link "track a shipment" at bounding box center [894, 16] width 186 height 32
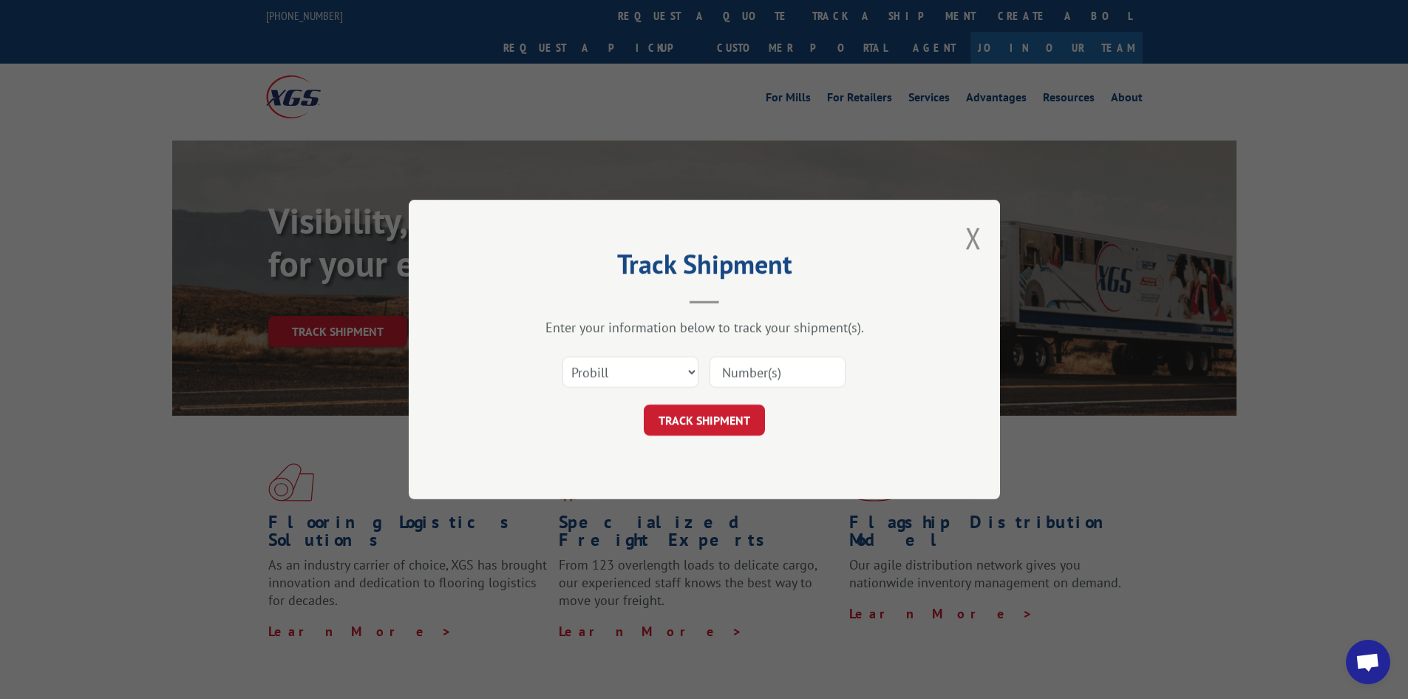
drag, startPoint x: 762, startPoint y: 367, endPoint x: 786, endPoint y: 367, distance: 23.7
click at [769, 367] on input at bounding box center [778, 371] width 136 height 31
type input "16331300"
click button "TRACK SHIPMENT" at bounding box center [704, 419] width 121 height 31
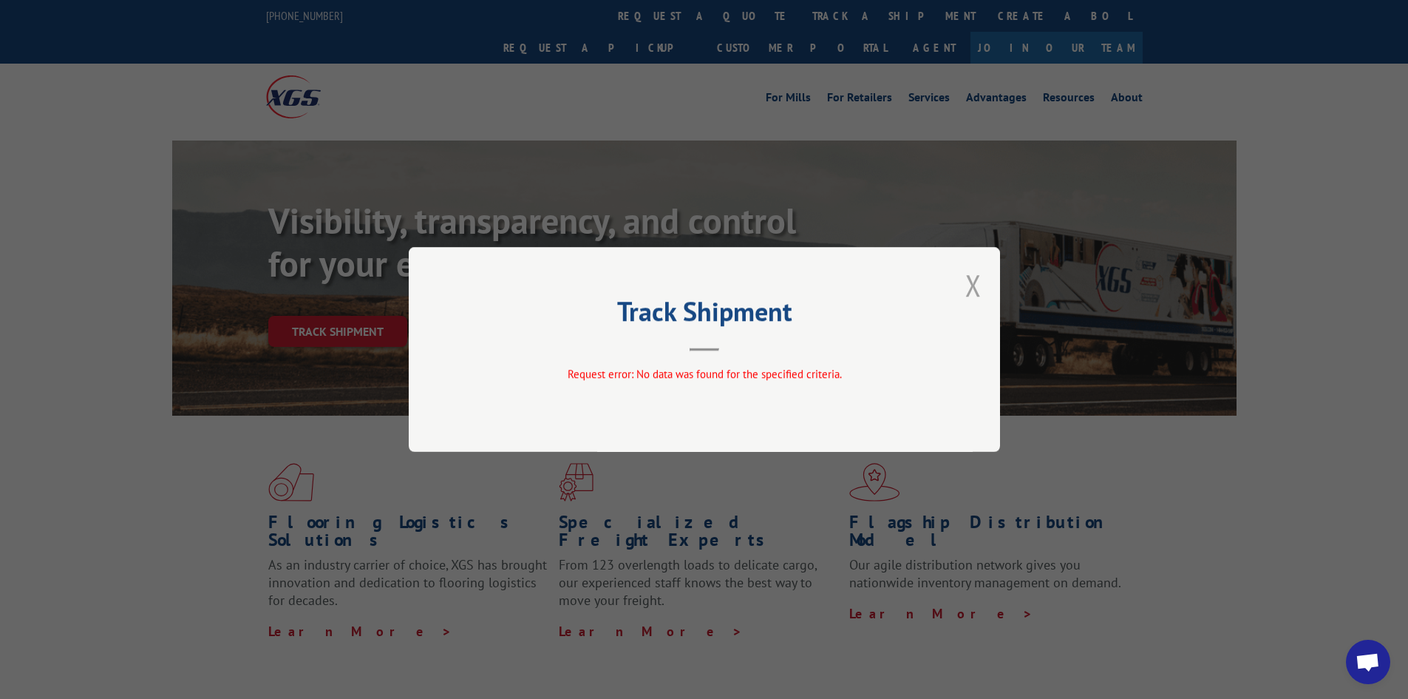
click at [967, 273] on button "Close modal" at bounding box center [974, 284] width 16 height 39
